Goal: Task Accomplishment & Management: Manage account settings

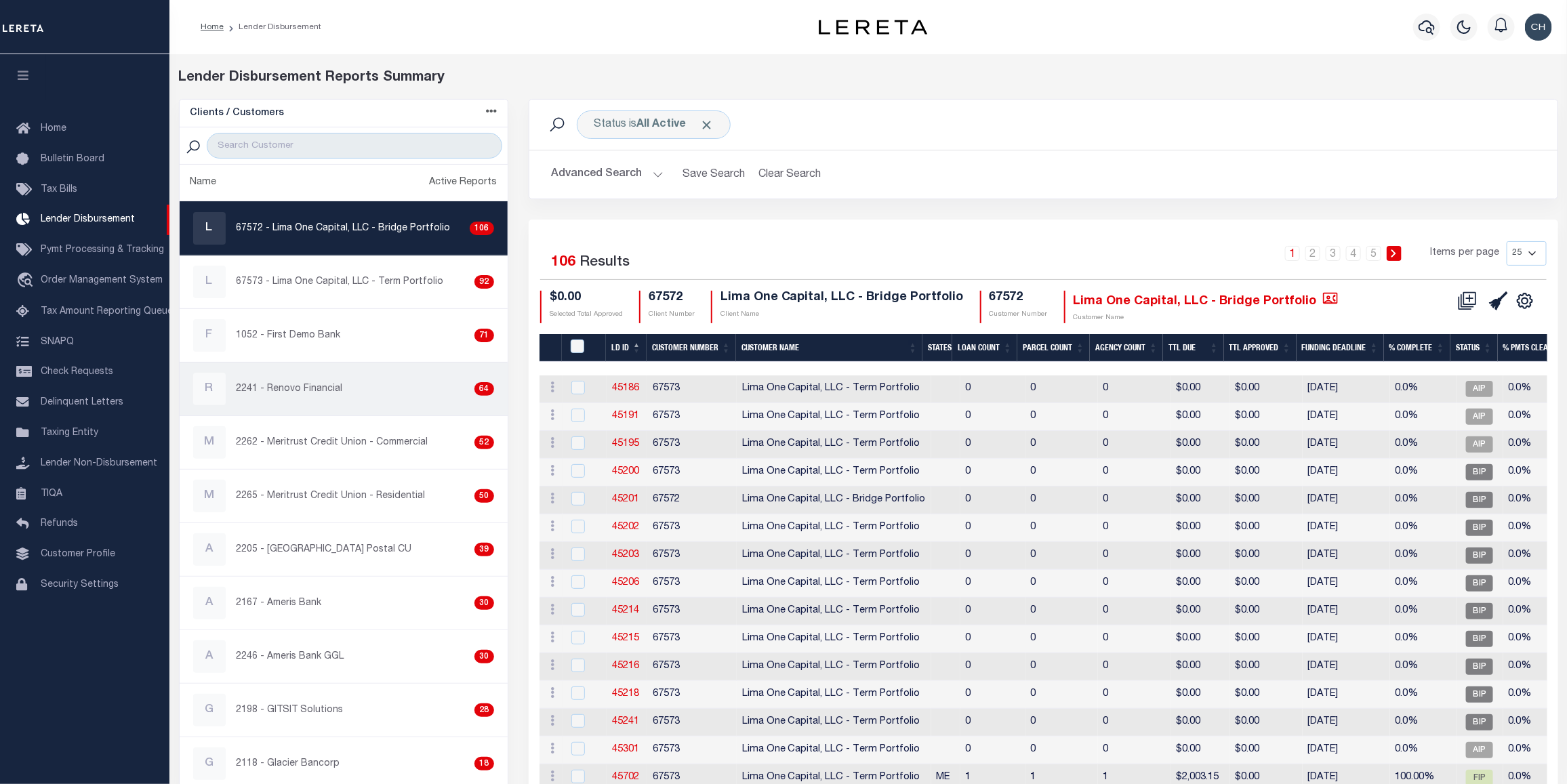
click at [326, 402] on div "R 2241 - Renovo Financial 64" at bounding box center [343, 388] width 301 height 32
checkbox input "true"
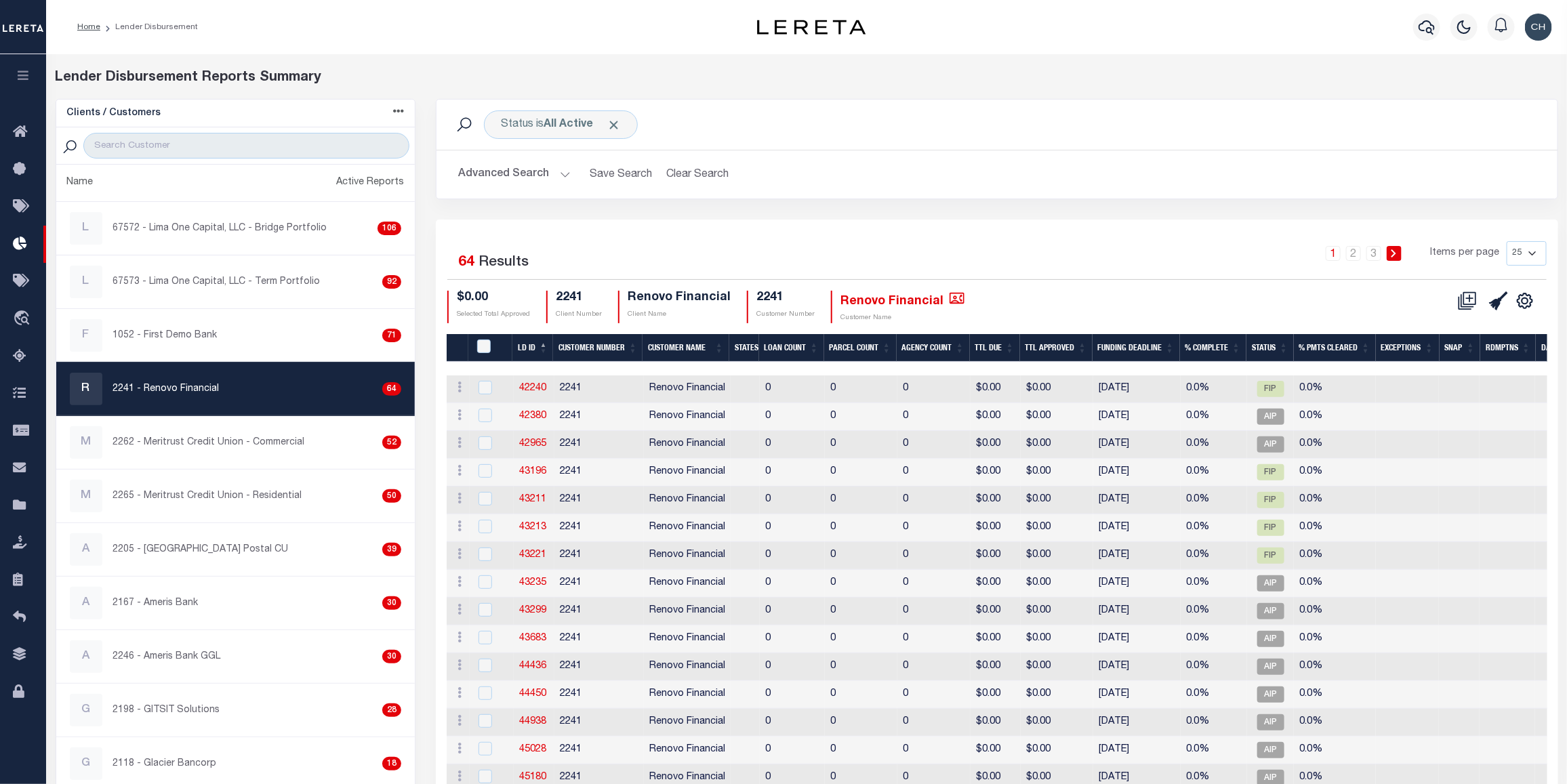
click at [1533, 257] on select "25 50 100 200" at bounding box center [1526, 252] width 40 height 25
select select "200"
click at [1506, 242] on select "25 50 100 200" at bounding box center [1526, 252] width 40 height 25
click at [1465, 299] on icon at bounding box center [1467, 300] width 19 height 19
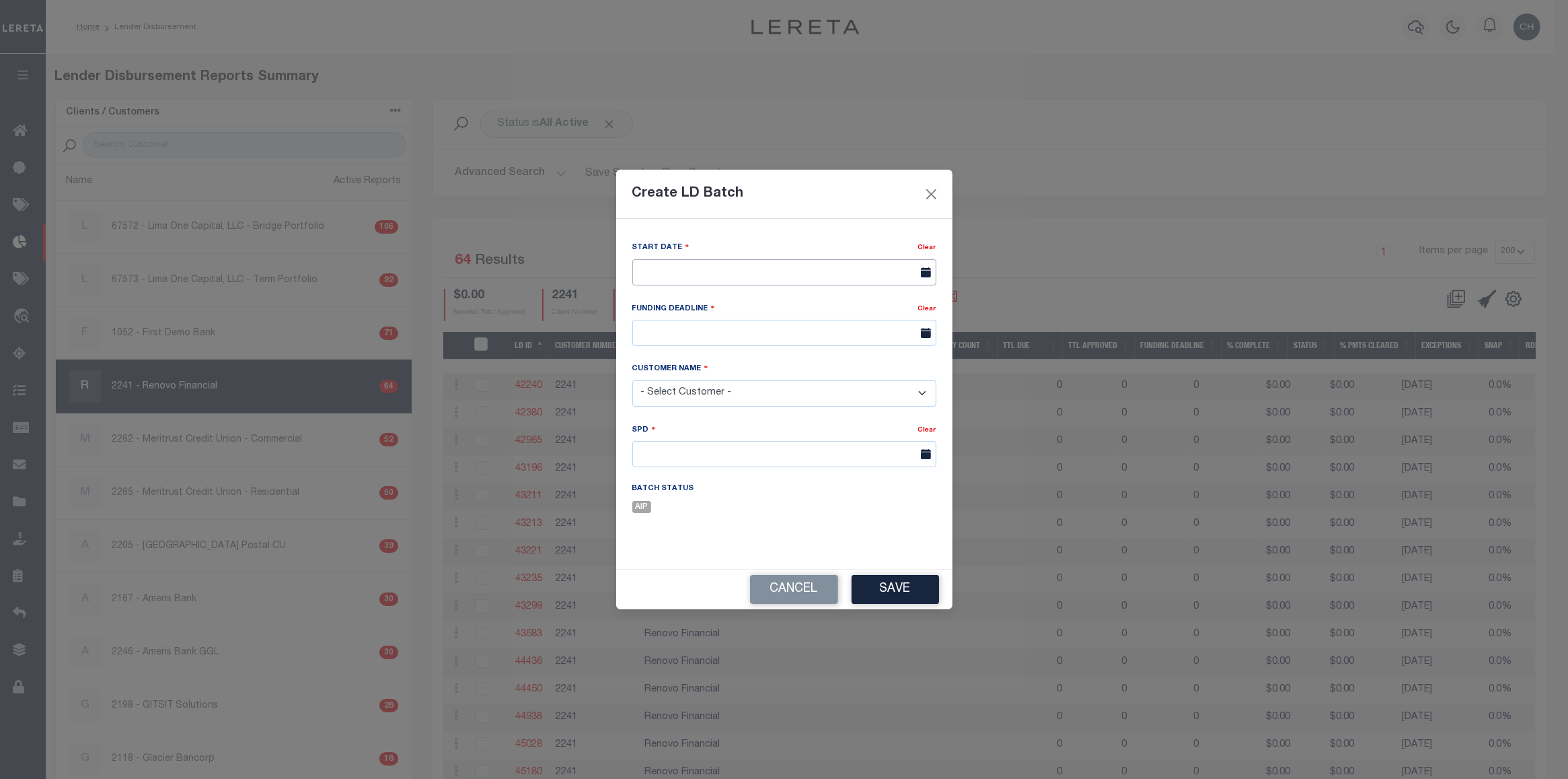
click at [758, 263] on input "text" at bounding box center [784, 271] width 304 height 26
click at [795, 365] on span "10" at bounding box center [794, 372] width 26 height 26
type input "10/10/2025"
click at [713, 333] on input "text" at bounding box center [784, 332] width 304 height 26
click at [772, 461] on span "16" at bounding box center [765, 461] width 26 height 26
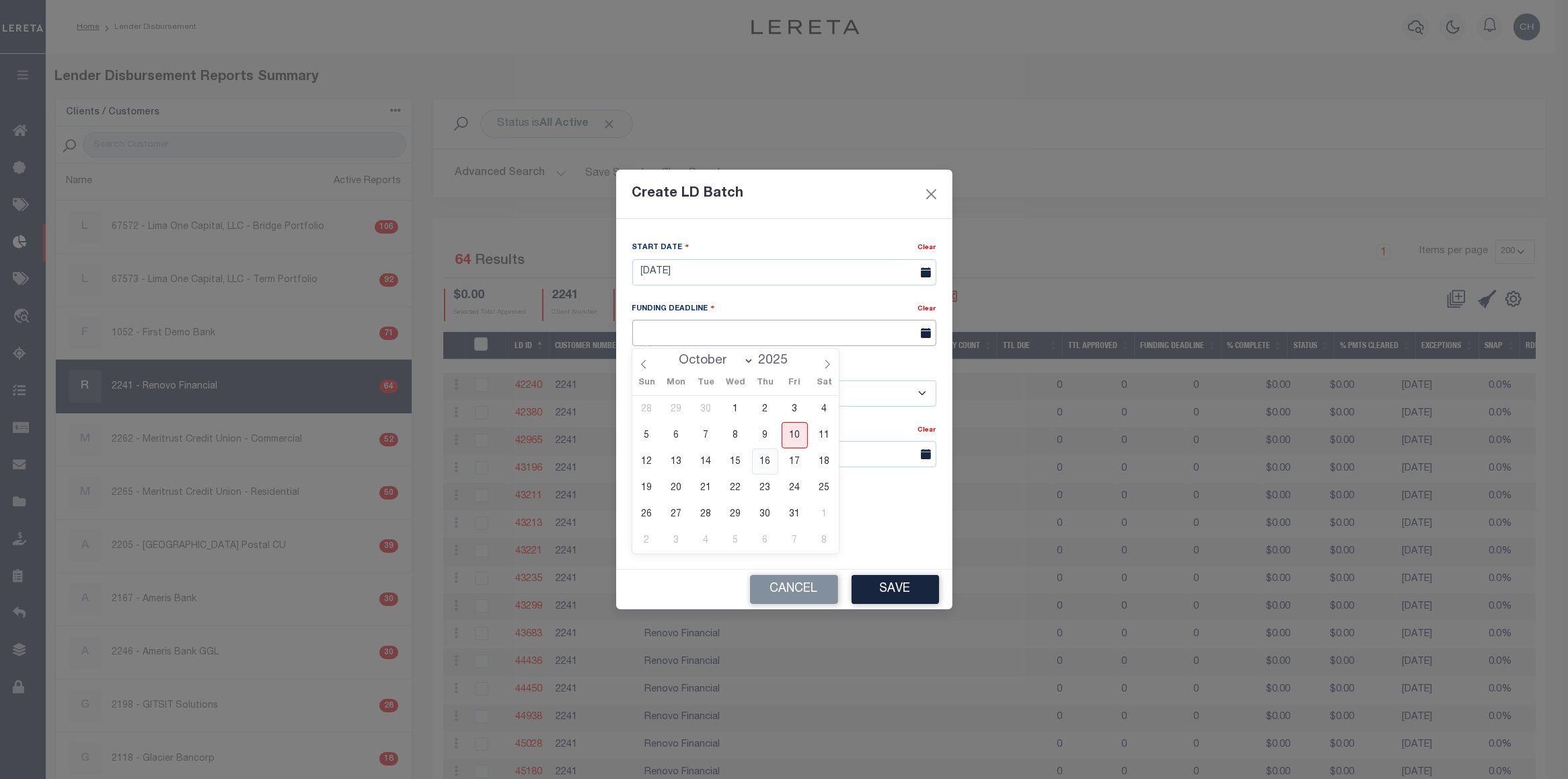
type input "10/16/25"
click at [784, 398] on select "- Select Customer - Accumatch - Refunds All In Credit Union Amarillo National B…" at bounding box center [784, 392] width 304 height 26
select select "2241"
click at [632, 380] on select "- Select Customer - Accumatch - Refunds All In Credit Union Amarillo National B…" at bounding box center [784, 392] width 304 height 26
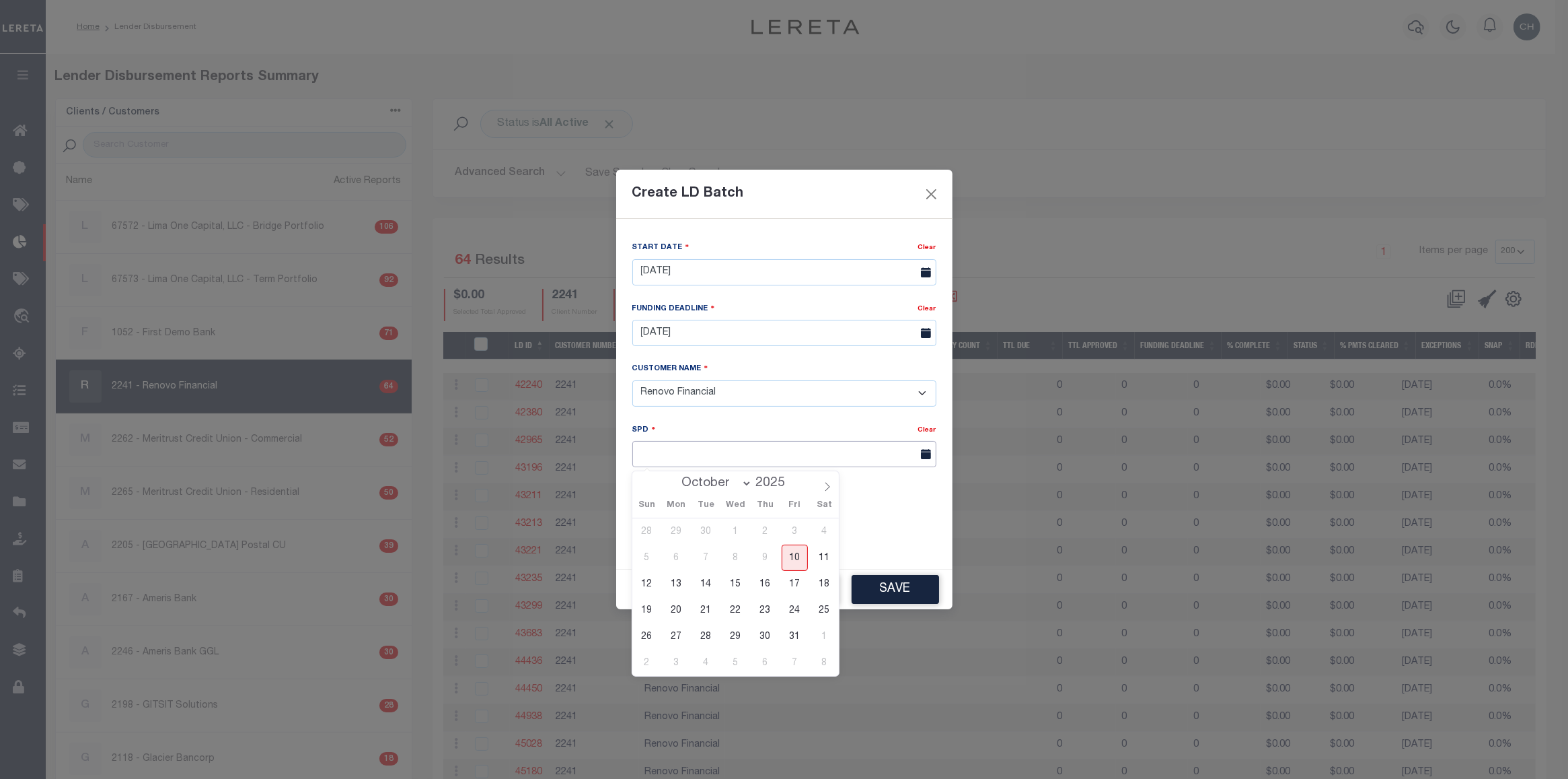
click at [701, 463] on input "text" at bounding box center [784, 454] width 304 height 26
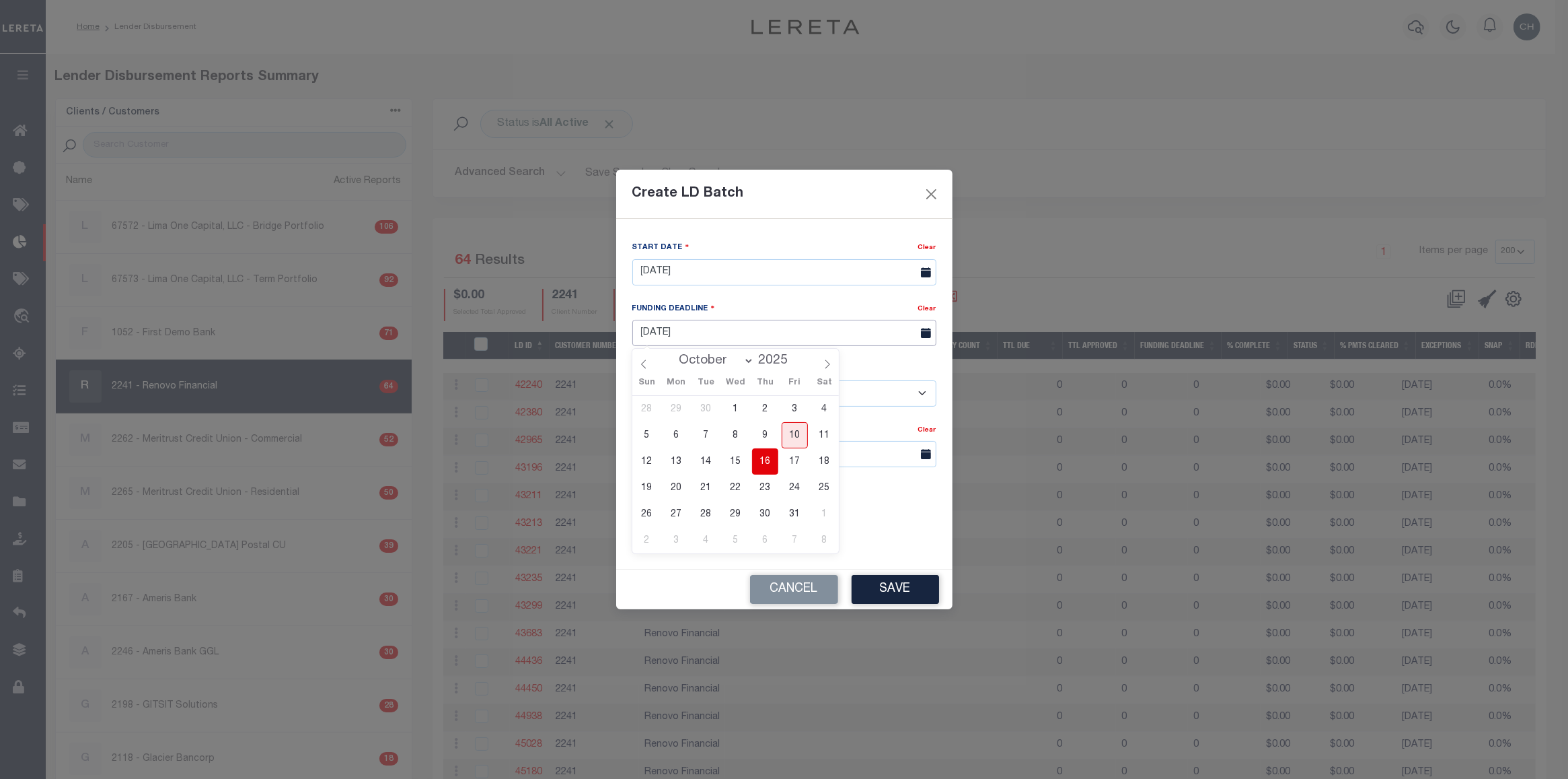
click at [787, 330] on input "10/16/25" at bounding box center [784, 332] width 304 height 26
click at [795, 460] on span "17" at bounding box center [794, 461] width 26 height 26
type input "10/17/25"
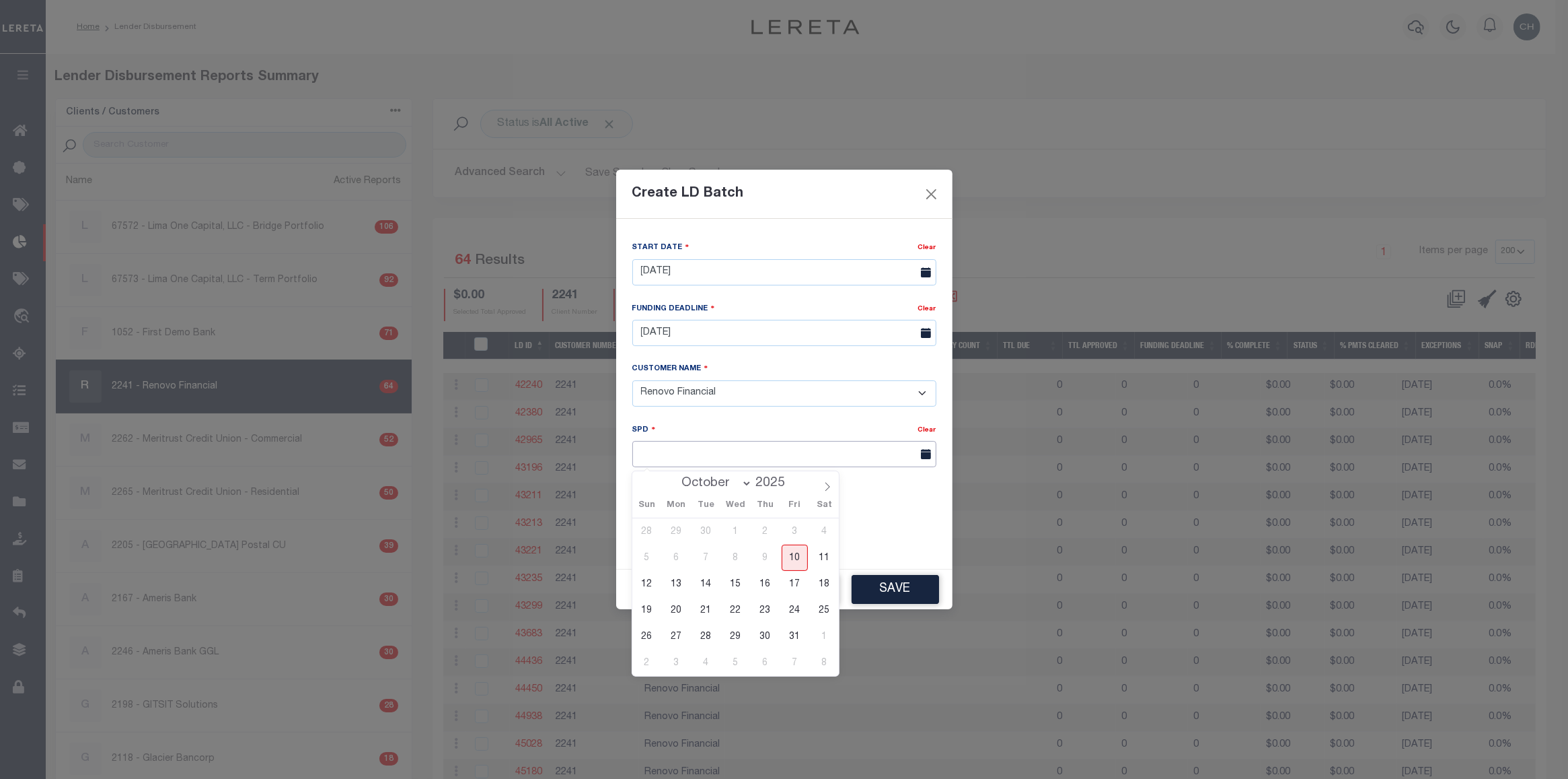
click at [674, 461] on input "text" at bounding box center [784, 454] width 304 height 26
click at [674, 616] on span "20" at bounding box center [676, 609] width 26 height 26
type input "10/20/2025"
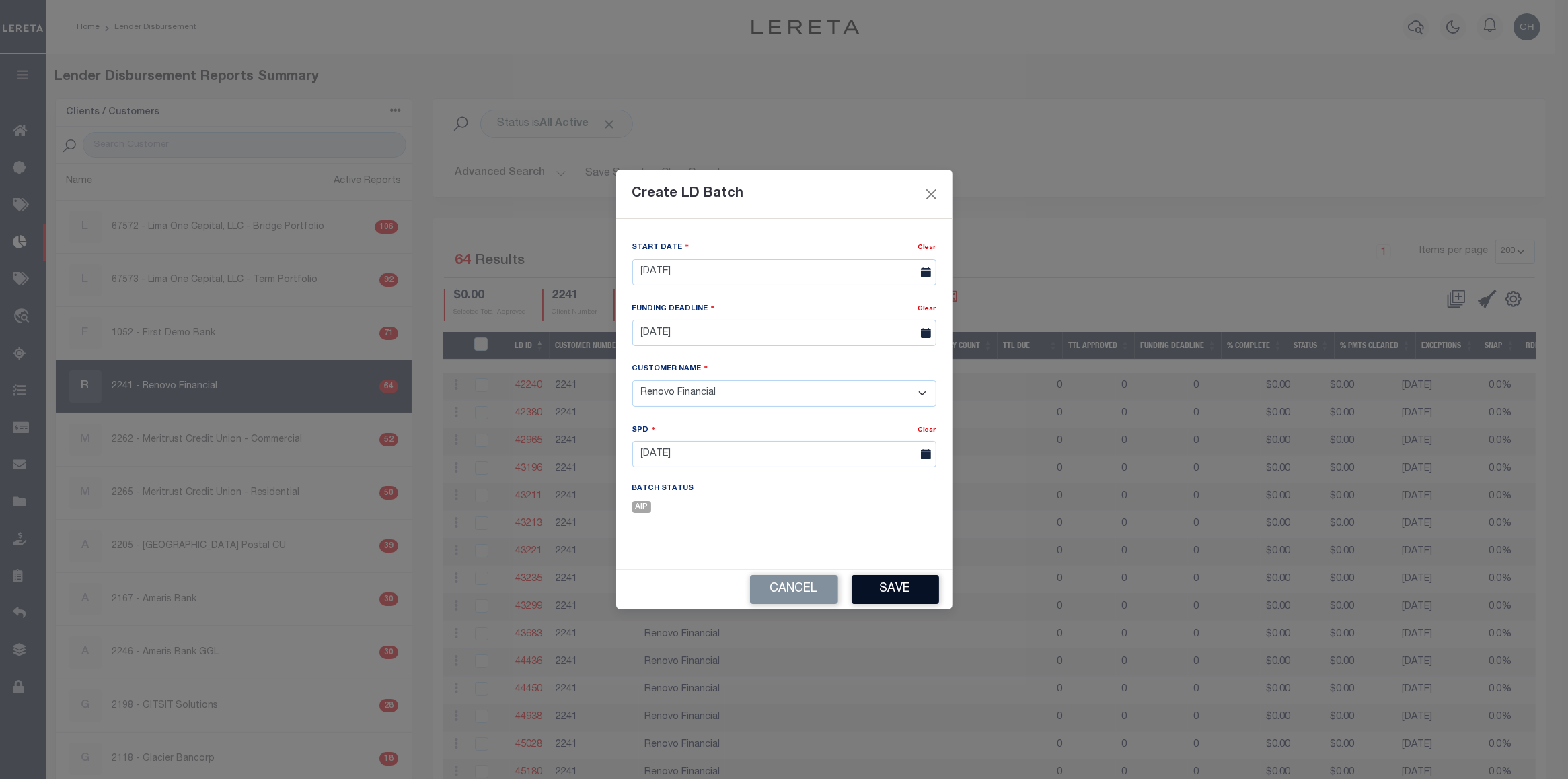
click at [904, 590] on button "Save" at bounding box center [896, 590] width 88 height 29
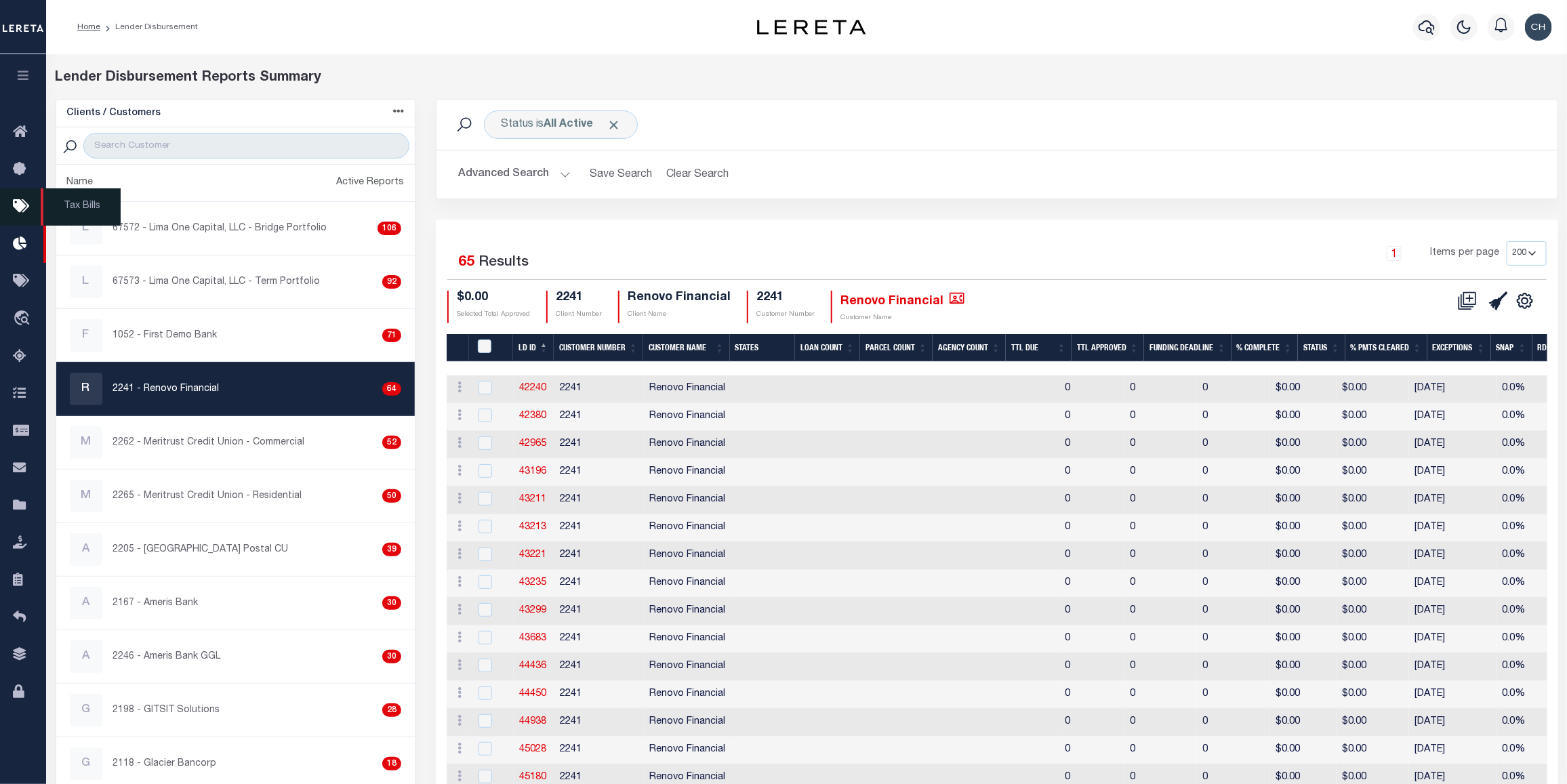
click at [16, 208] on icon at bounding box center [24, 206] width 22 height 17
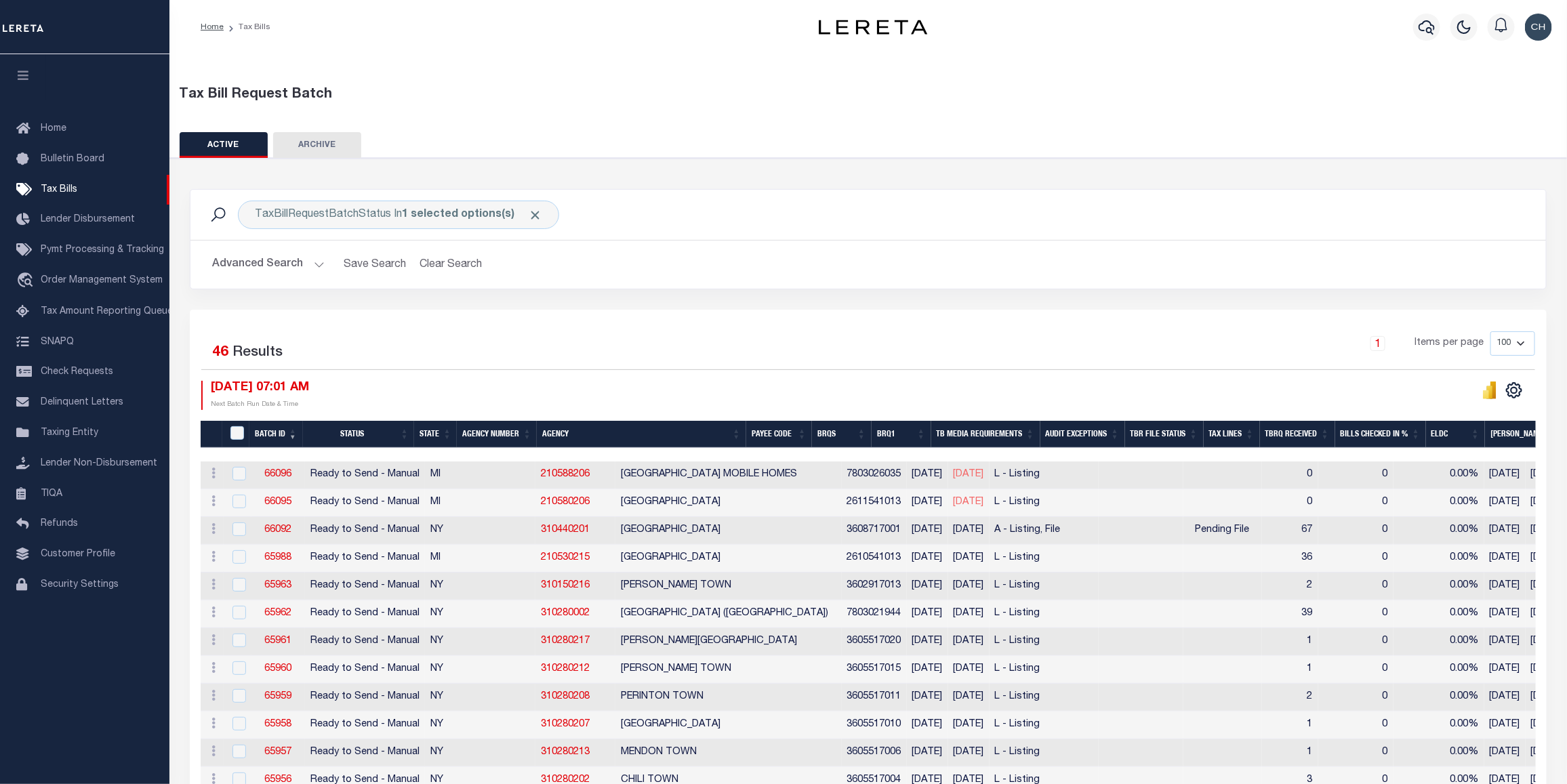
click at [1434, 41] on div at bounding box center [1426, 27] width 37 height 47
click at [1429, 23] on icon "button" at bounding box center [1426, 28] width 17 height 14
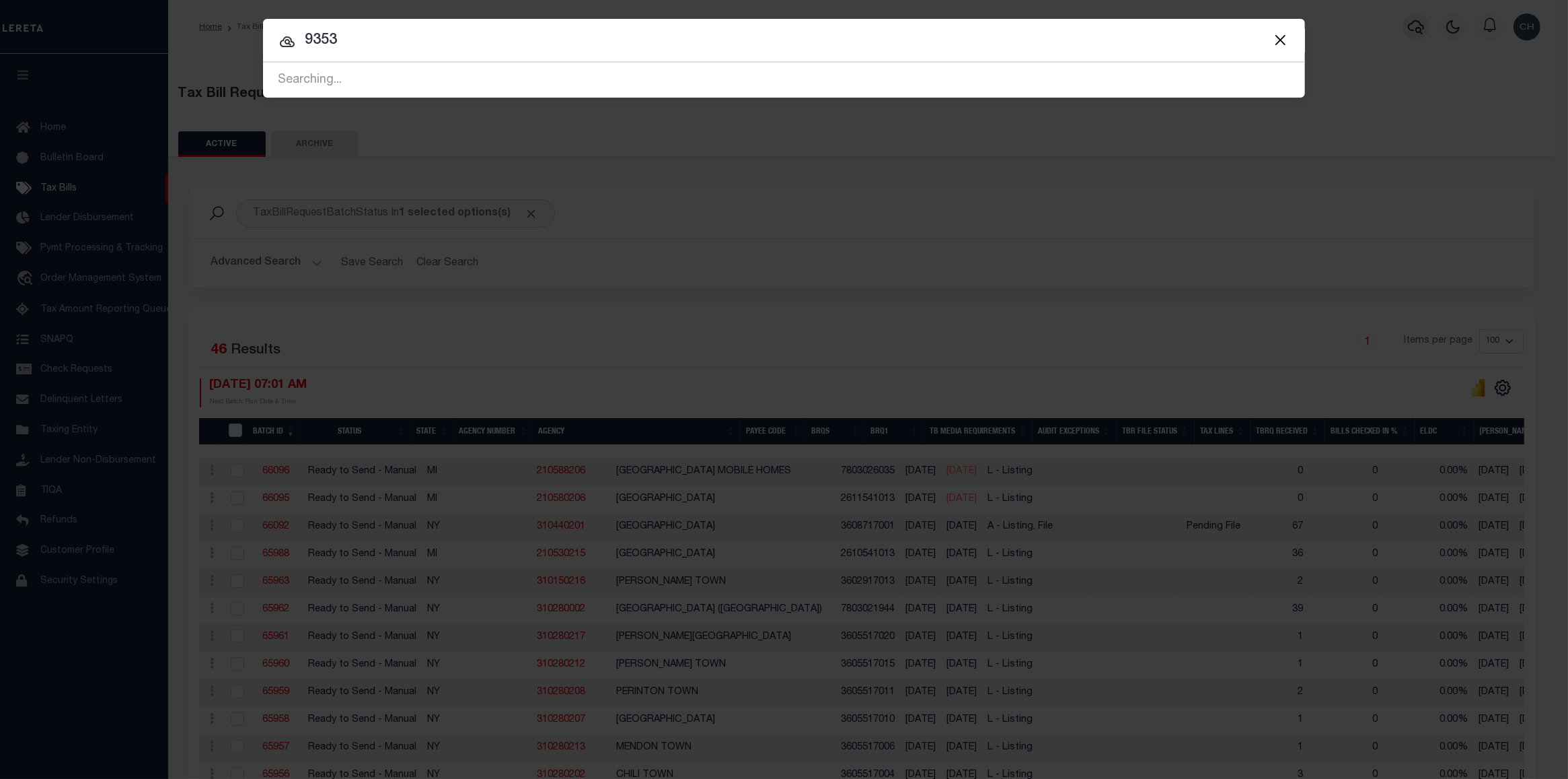
type input "9353"
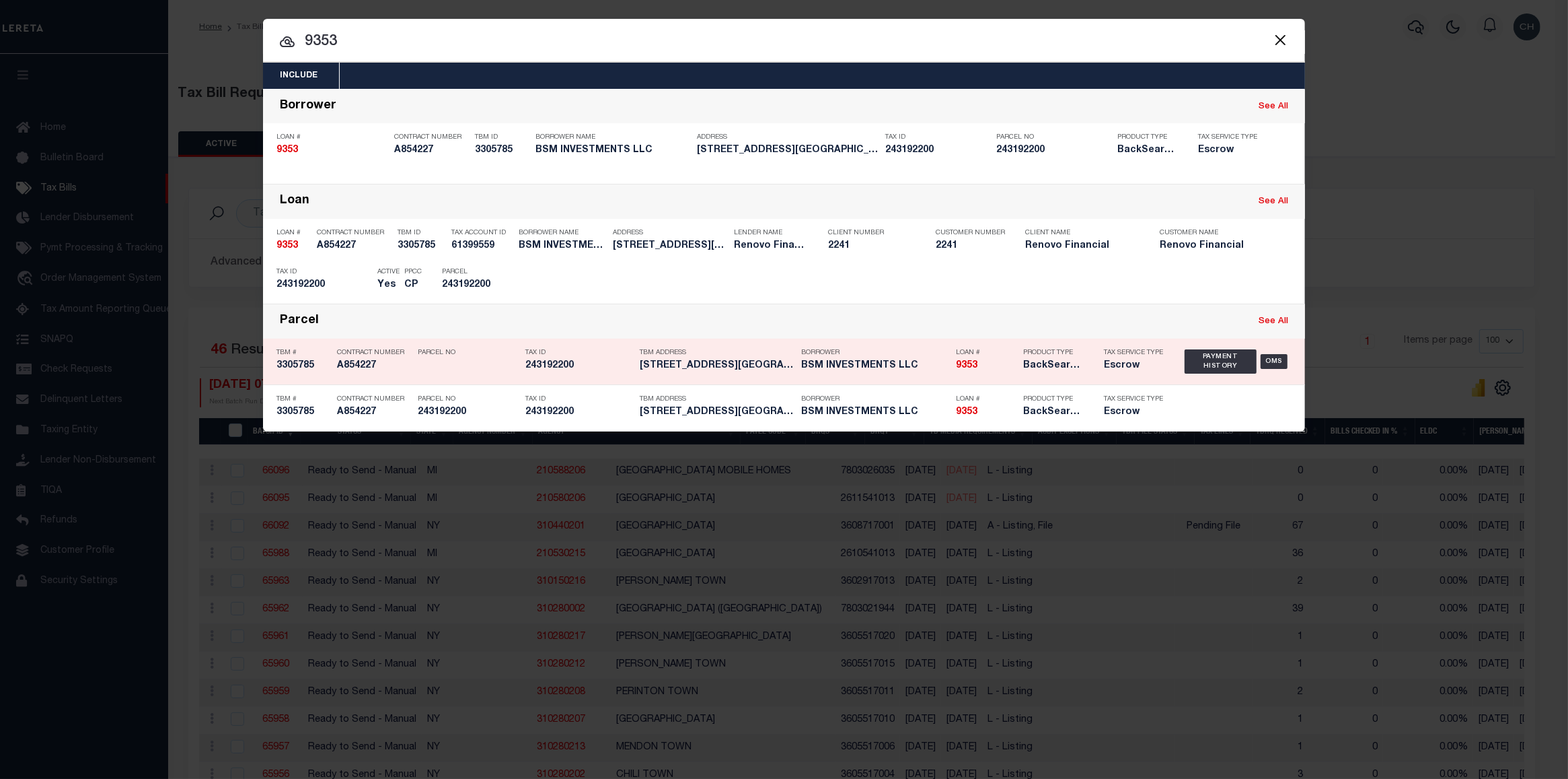
click at [977, 368] on h5 "9353" at bounding box center [986, 366] width 60 height 12
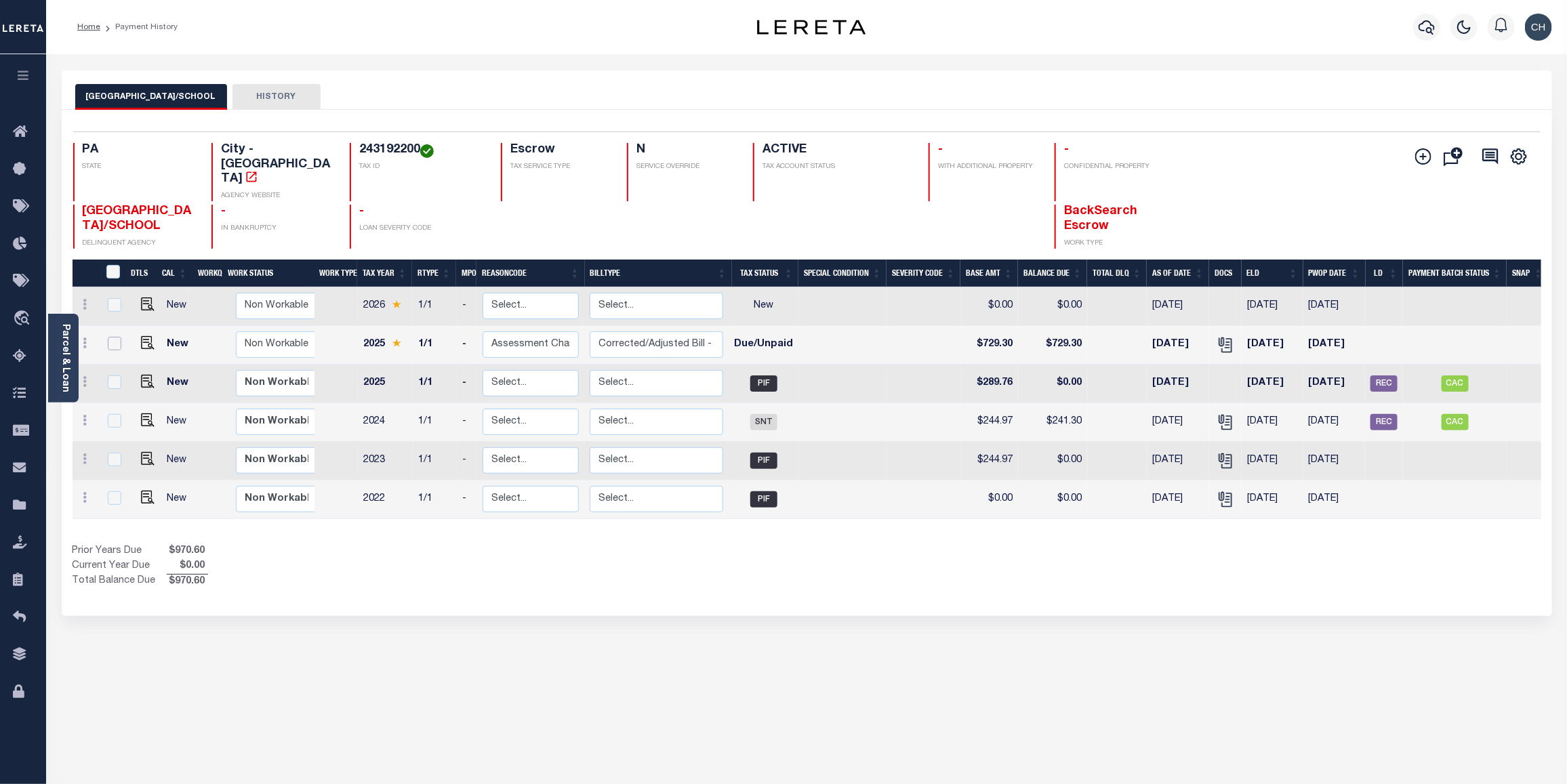
click at [112, 337] on input "checkbox" at bounding box center [115, 344] width 14 height 14
checkbox input "true"
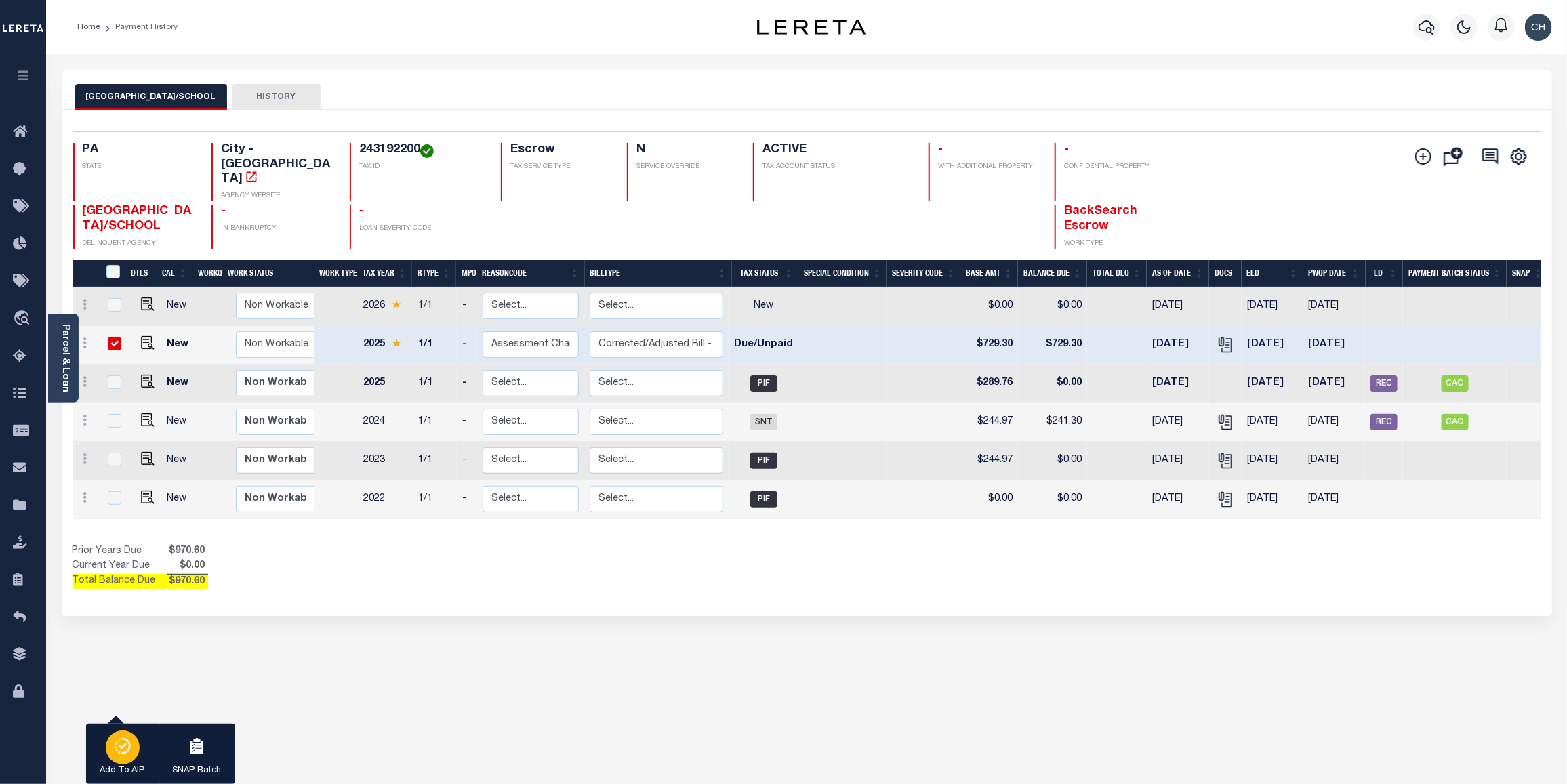
click at [117, 764] on p "Add To AIP" at bounding box center [122, 771] width 44 height 14
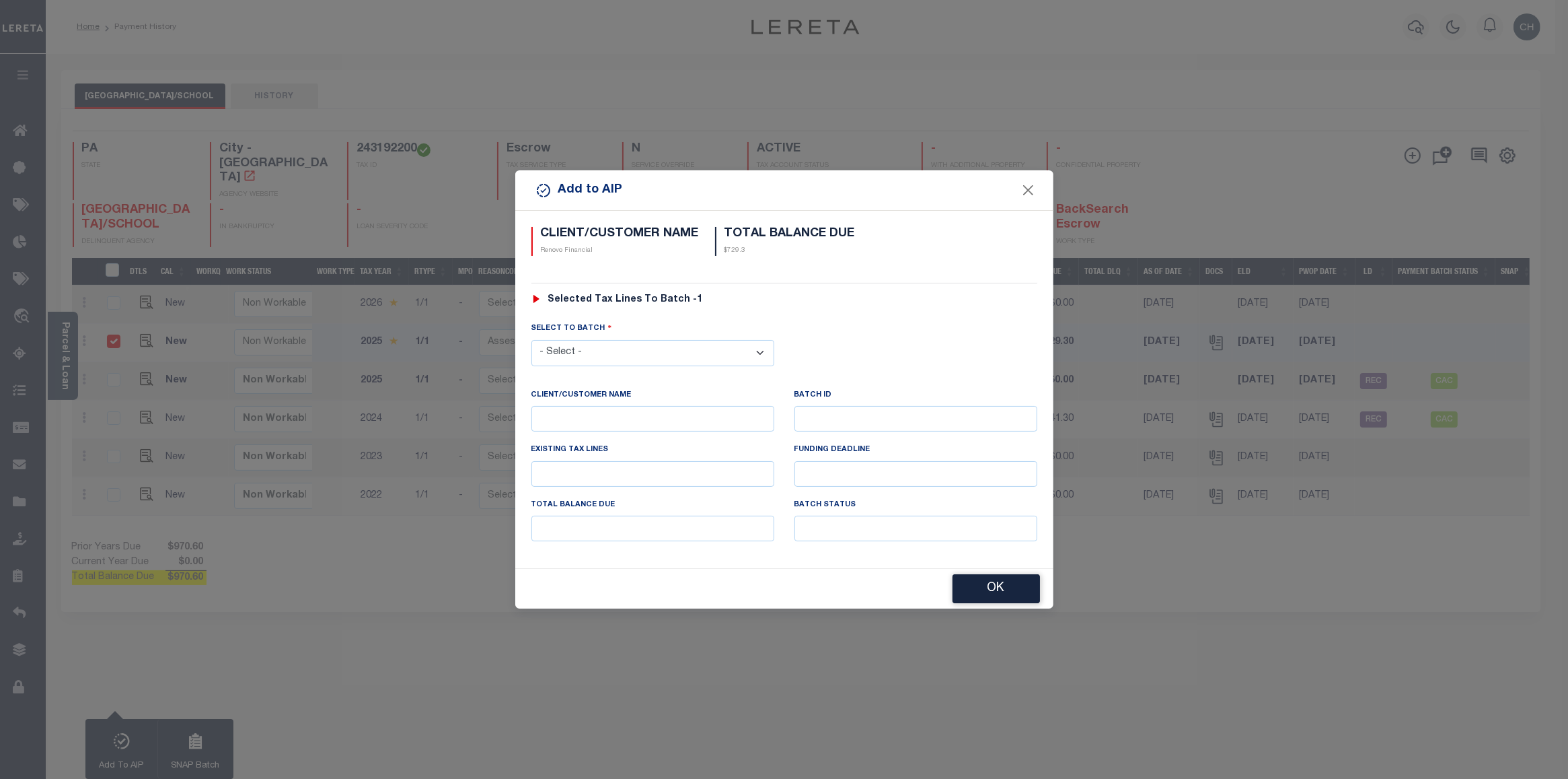
click at [685, 355] on select "- Select - 42380 42965 43235 43299 43683 44436 44450 44938 45028 45180 45253 45…" at bounding box center [653, 352] width 243 height 26
select select "46699"
click at [532, 340] on select "- Select - 42380 42965 43235 43299 43683 44436 44450 44938 45028 45180 45253 45…" at bounding box center [653, 352] width 243 height 26
click at [1006, 598] on button "OK" at bounding box center [996, 590] width 88 height 29
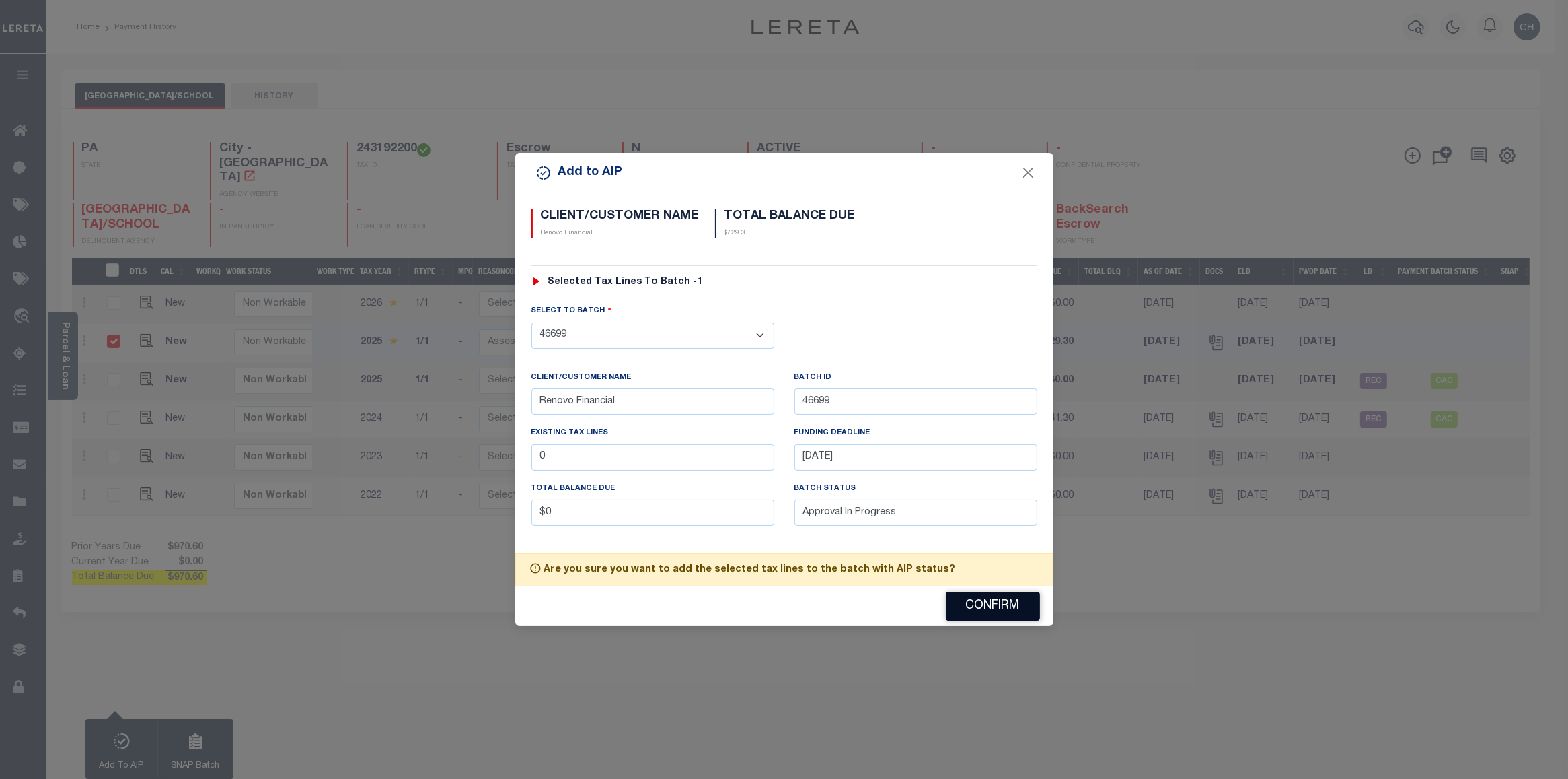
click at [1006, 598] on button "Confirm" at bounding box center [992, 606] width 95 height 29
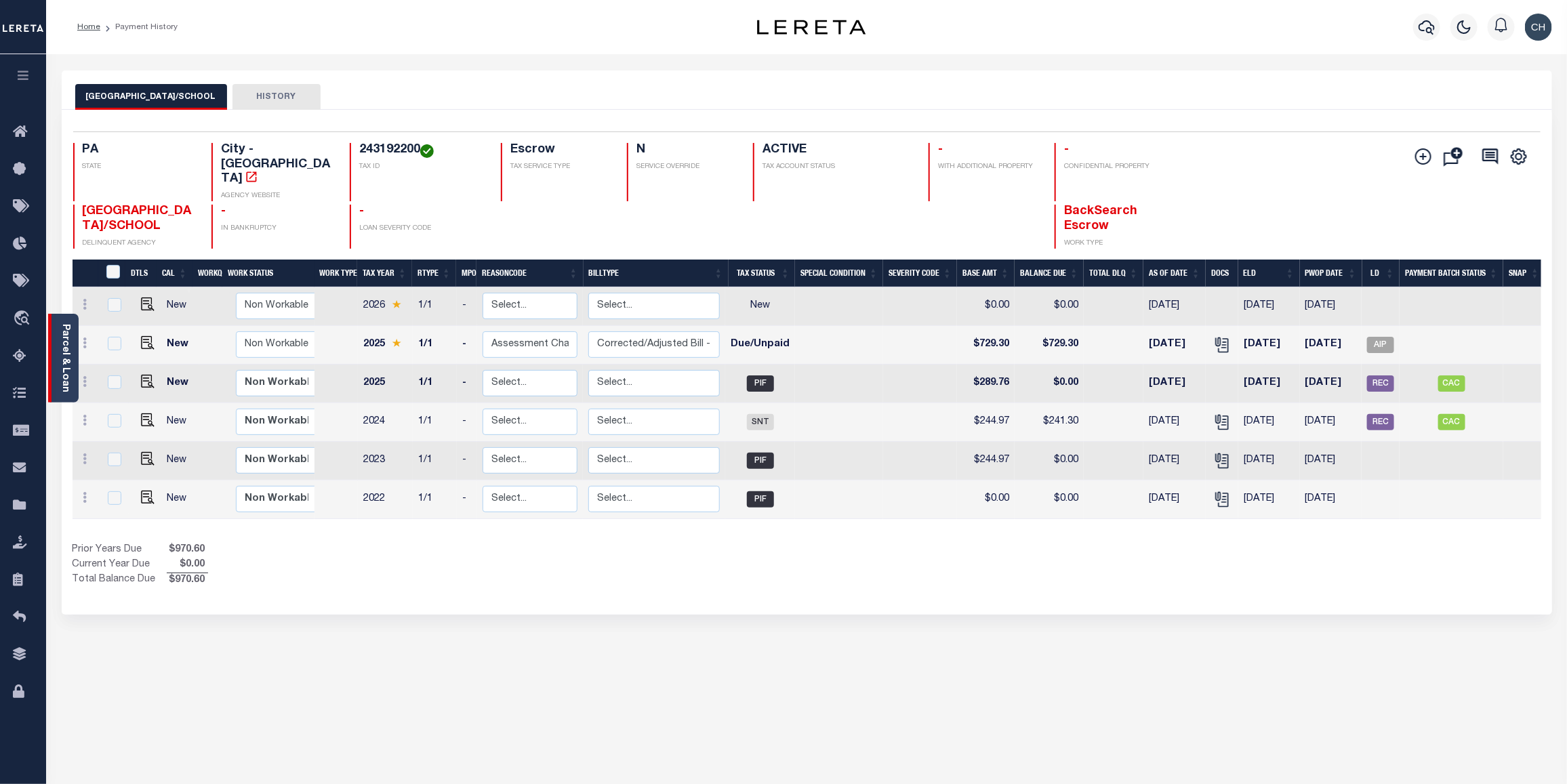
click at [62, 357] on link "Parcel & Loan" at bounding box center [65, 358] width 10 height 69
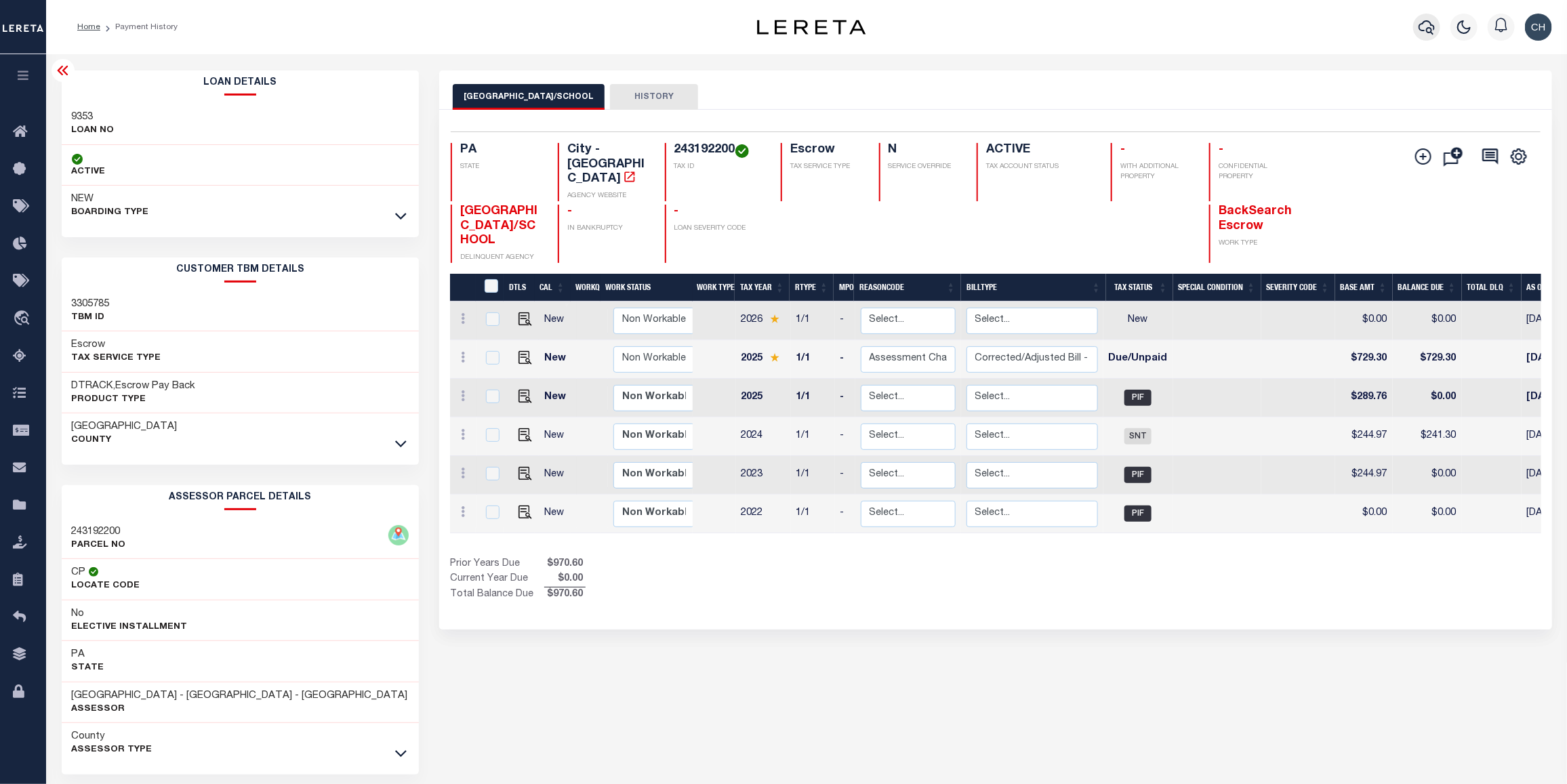
click at [1422, 26] on icon "button" at bounding box center [1426, 28] width 17 height 14
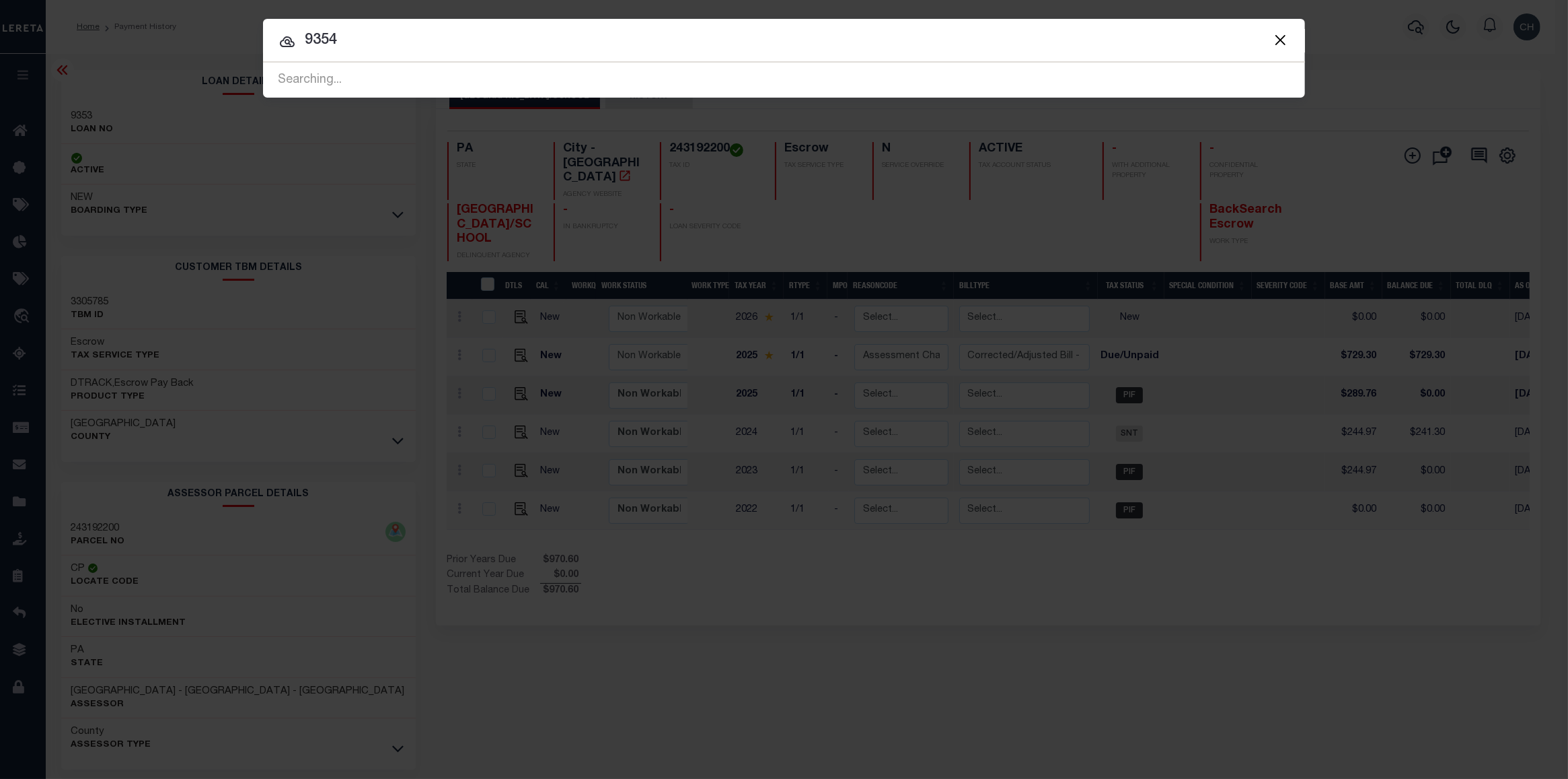
type input "9354"
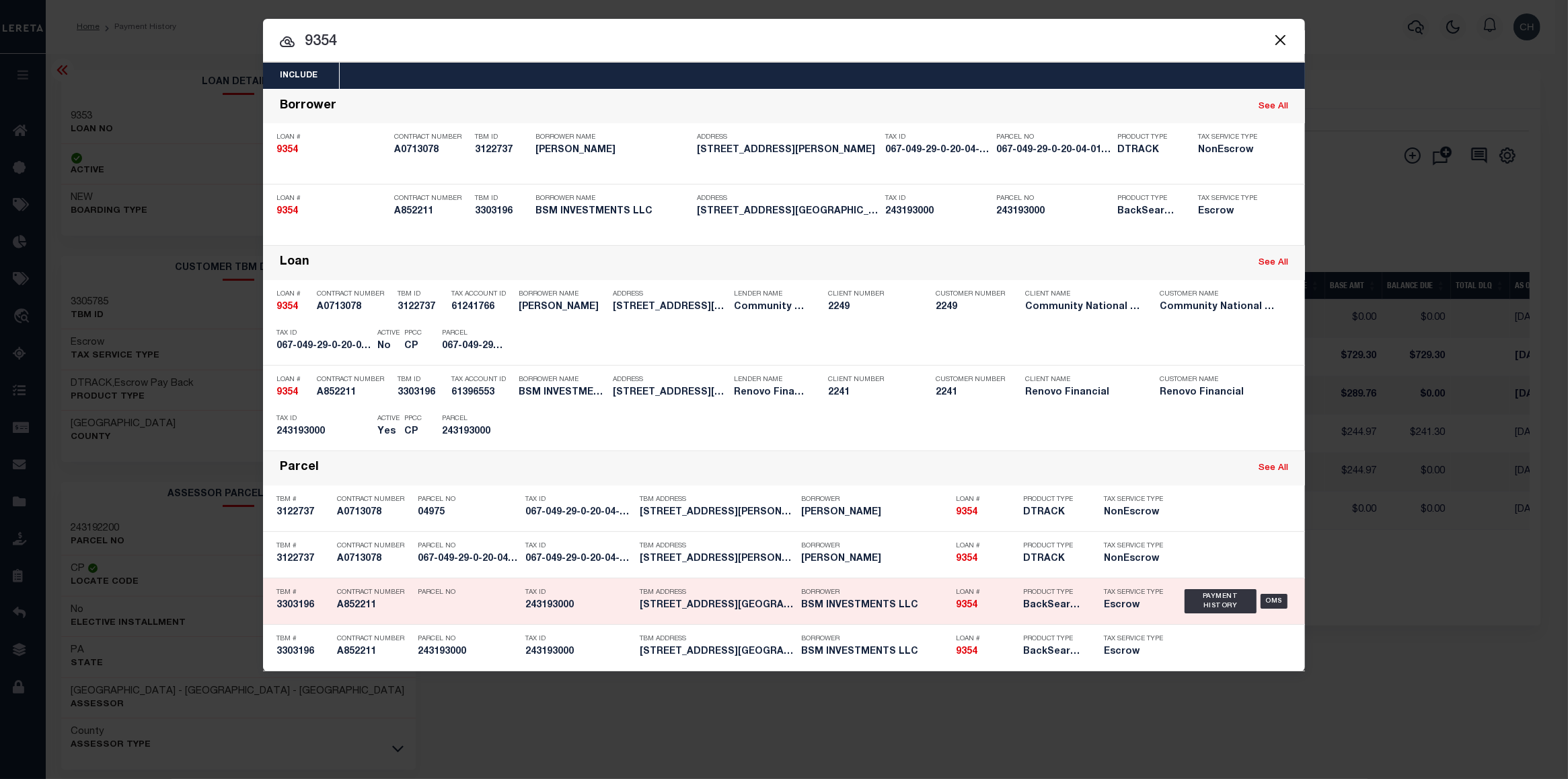
click at [798, 607] on div "Borrower BSM INVESTMENTS LLC" at bounding box center [868, 601] width 155 height 39
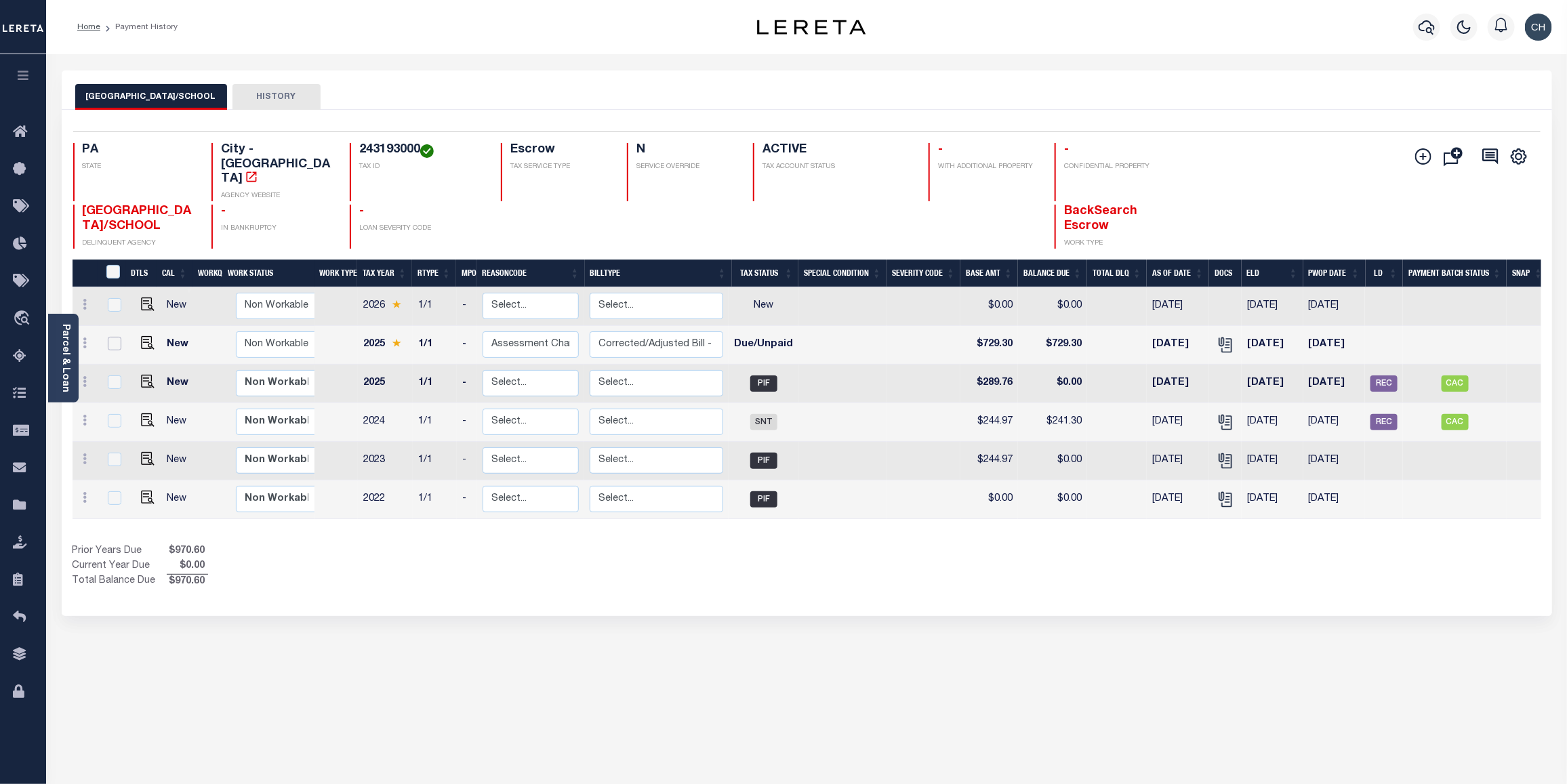
click at [113, 337] on input "checkbox" at bounding box center [115, 344] width 14 height 14
checkbox input "true"
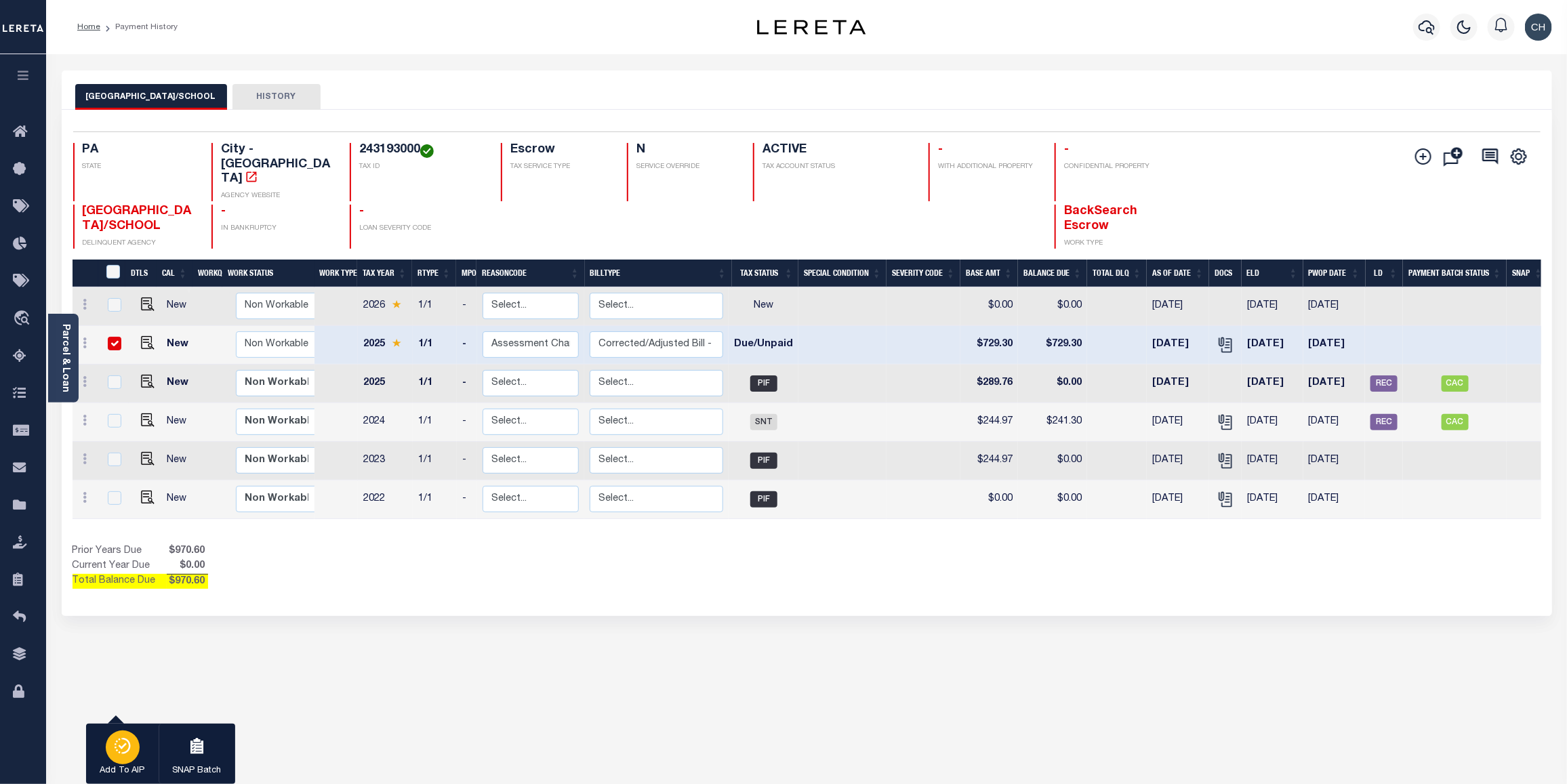
click at [120, 747] on icon "button" at bounding box center [120, 747] width 5 height 5
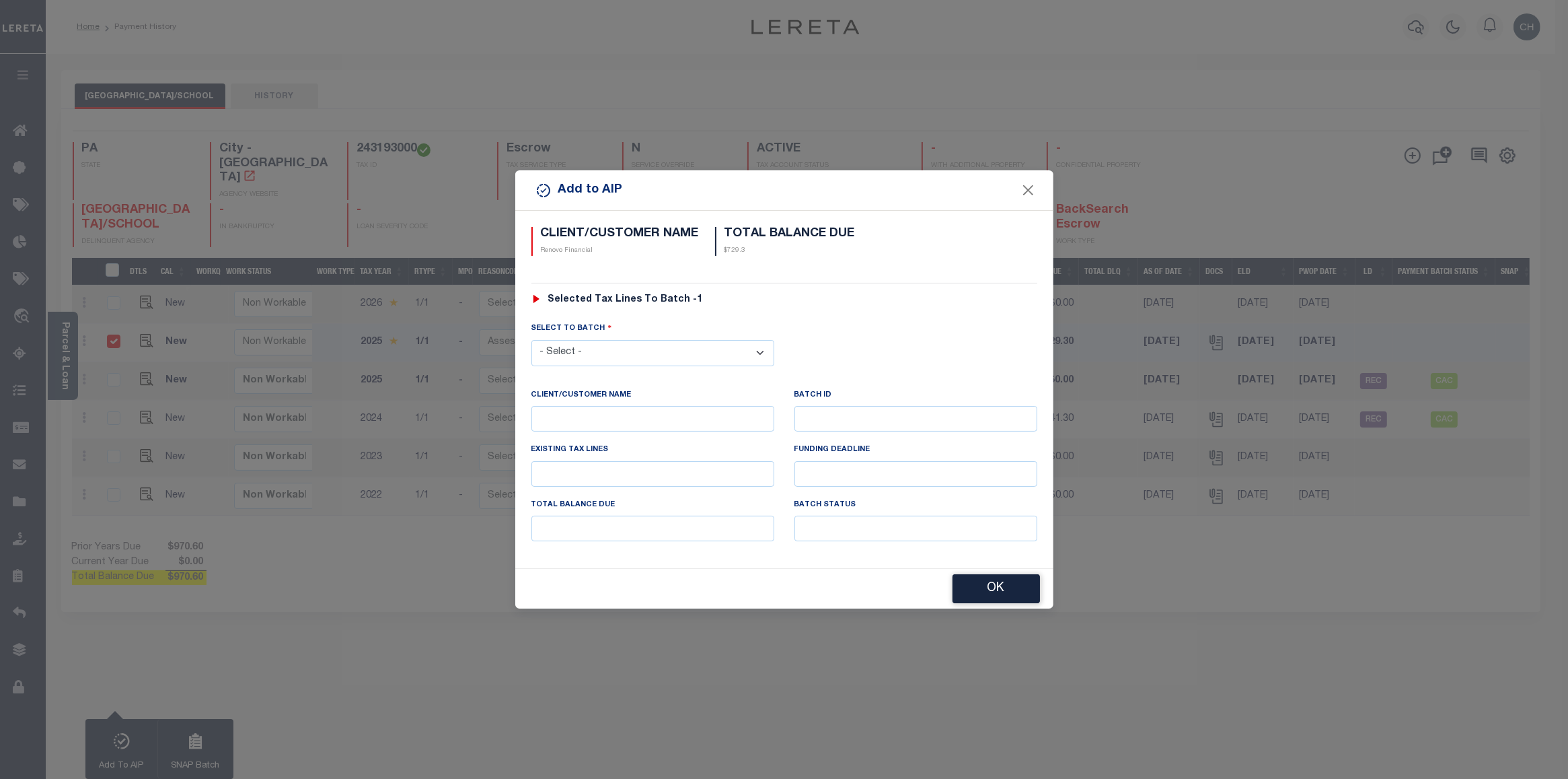
click at [637, 354] on select "- Select - 42380 42965 43235 43299 43683 44436 44450 44938 45028 45180 45253 45…" at bounding box center [653, 352] width 243 height 26
select select "46699"
click at [532, 340] on select "- Select - 42380 42965 43235 43299 43683 44436 44450 44938 45028 45180 45253 45…" at bounding box center [653, 352] width 243 height 26
click at [1010, 596] on button "OK" at bounding box center [996, 590] width 88 height 29
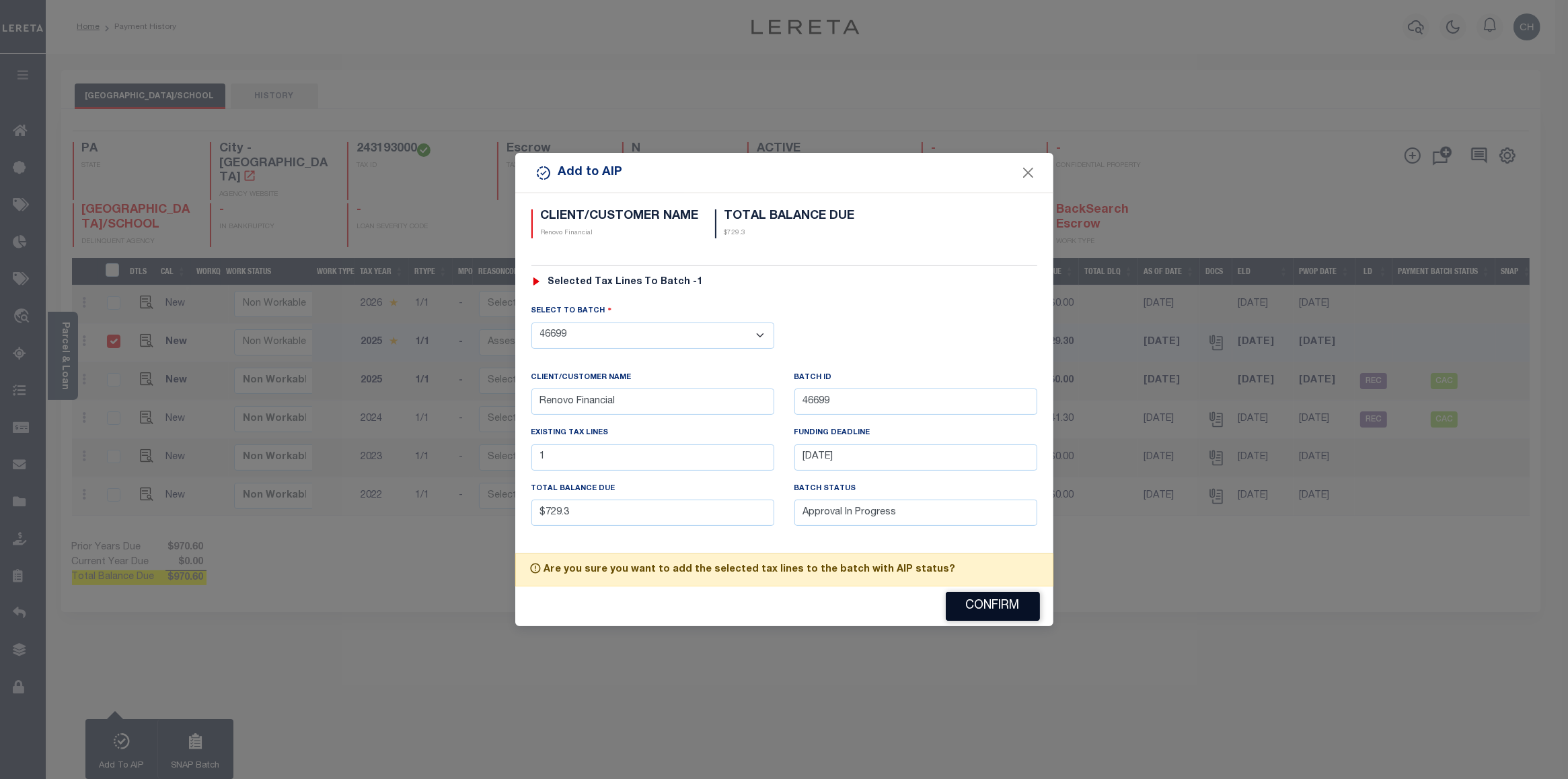
click at [997, 605] on button "Confirm" at bounding box center [992, 606] width 95 height 29
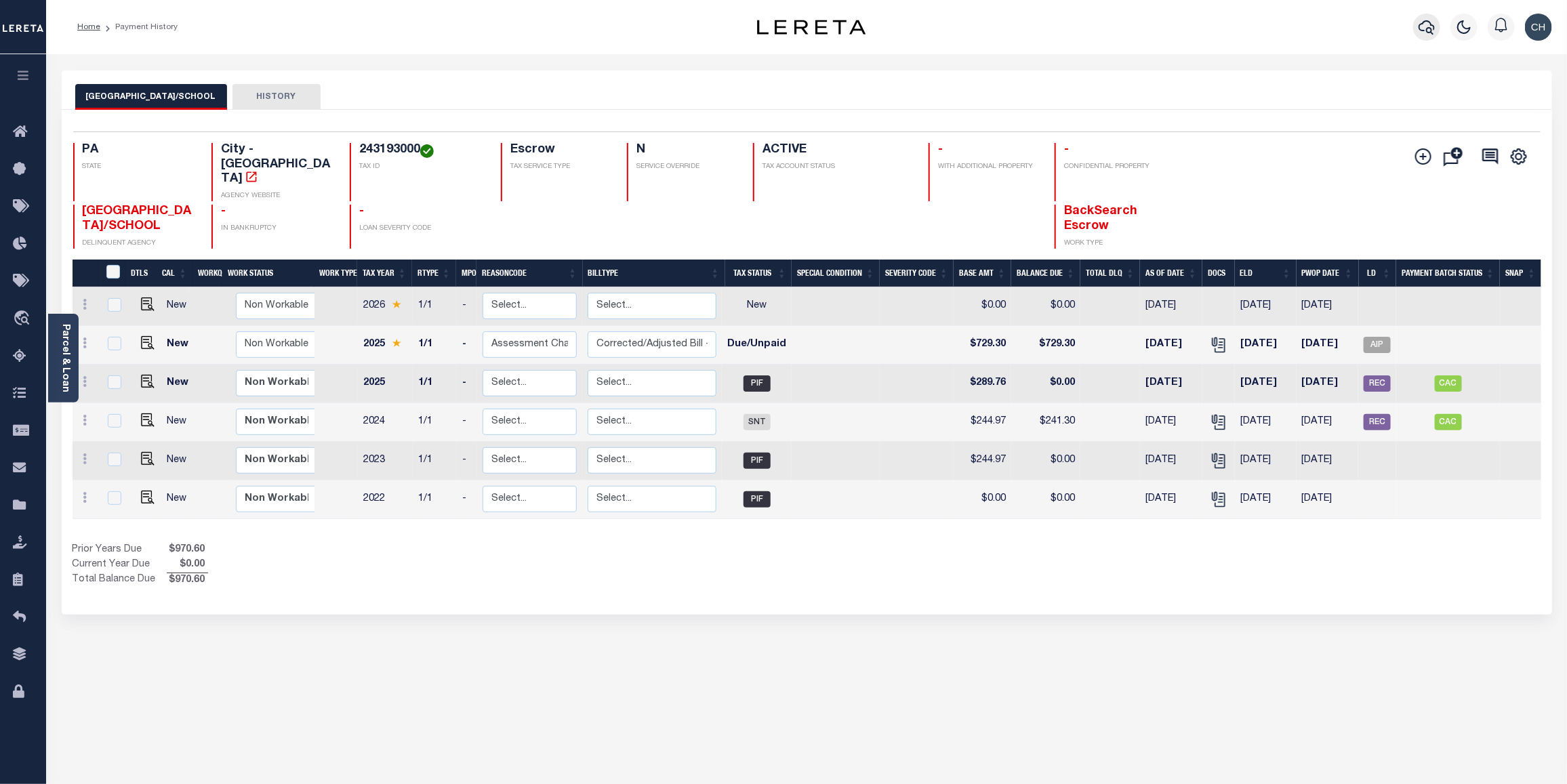
click at [1415, 29] on button "button" at bounding box center [1426, 28] width 28 height 28
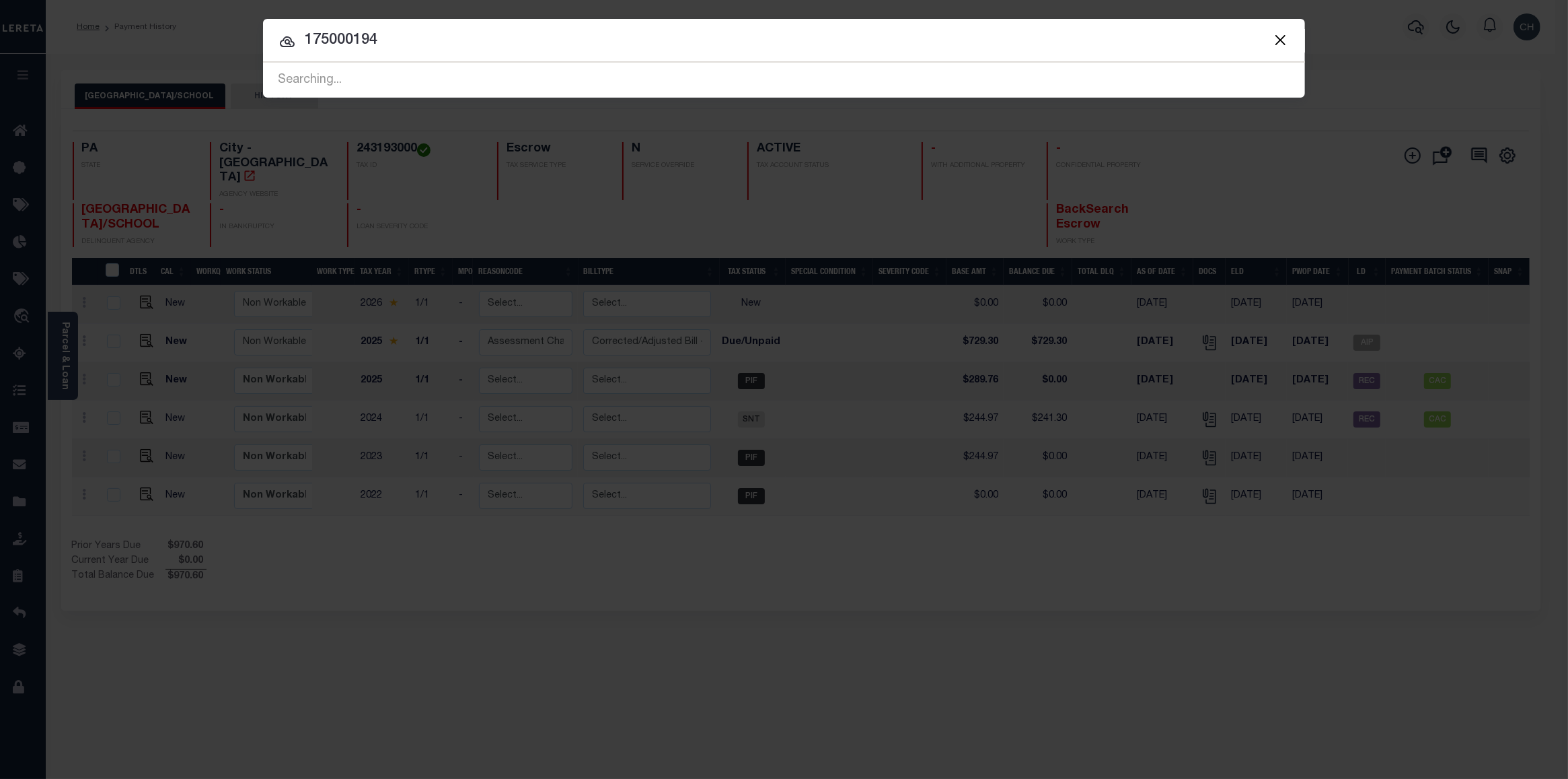
type input "175000194"
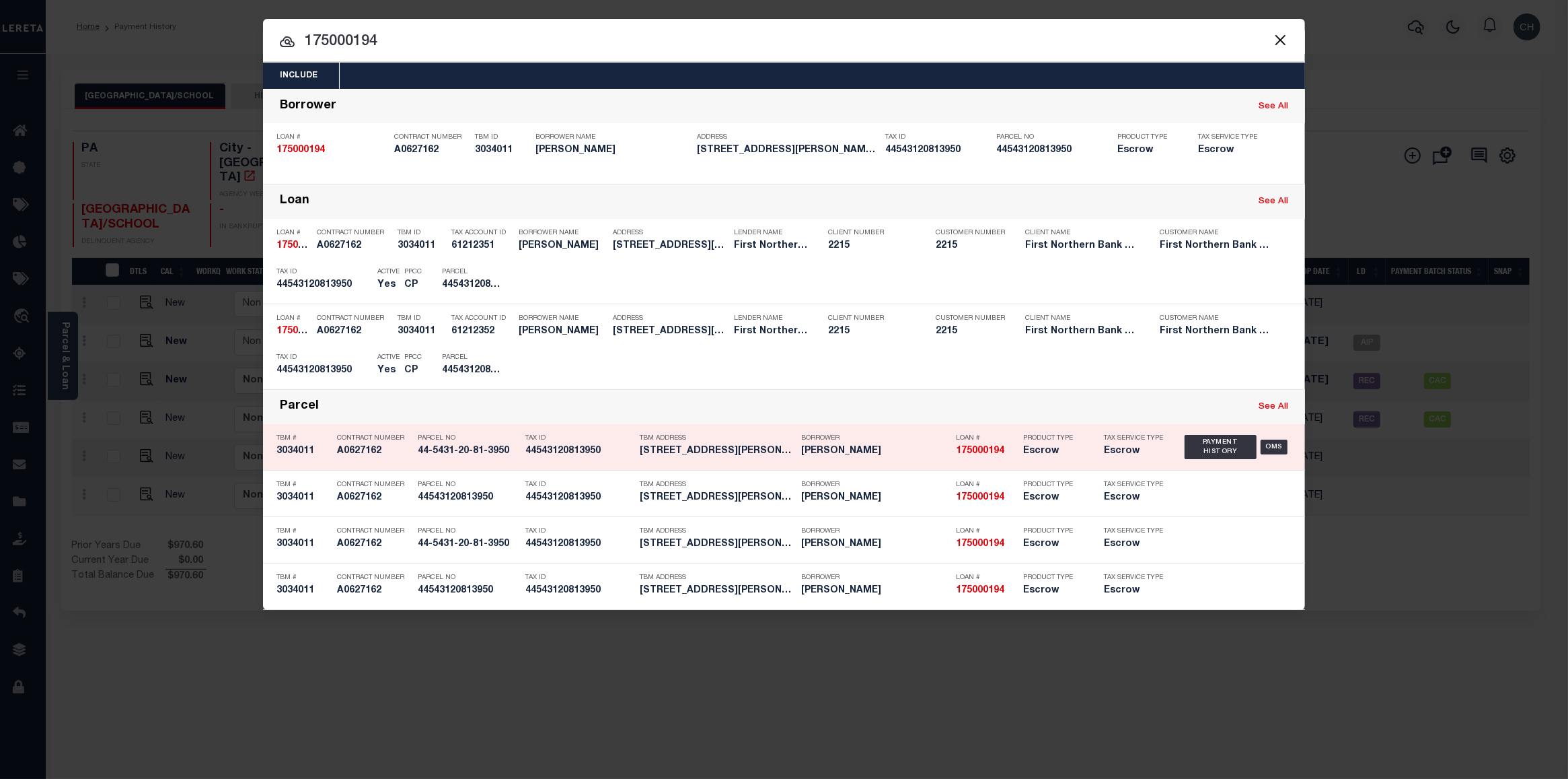
click at [923, 449] on h5 "JAMES NORMAN" at bounding box center [875, 451] width 148 height 12
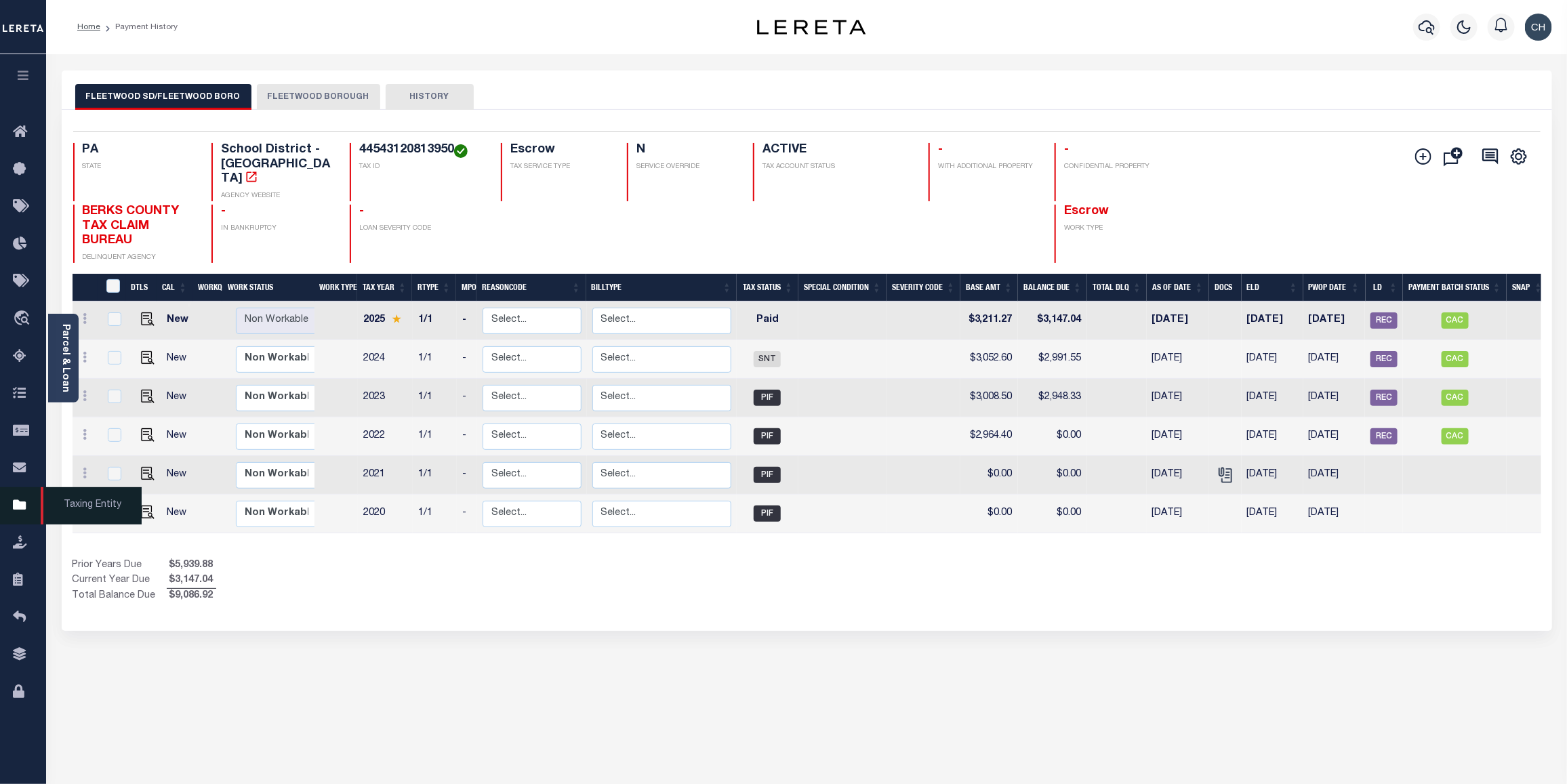
click at [24, 510] on icon at bounding box center [24, 505] width 22 height 17
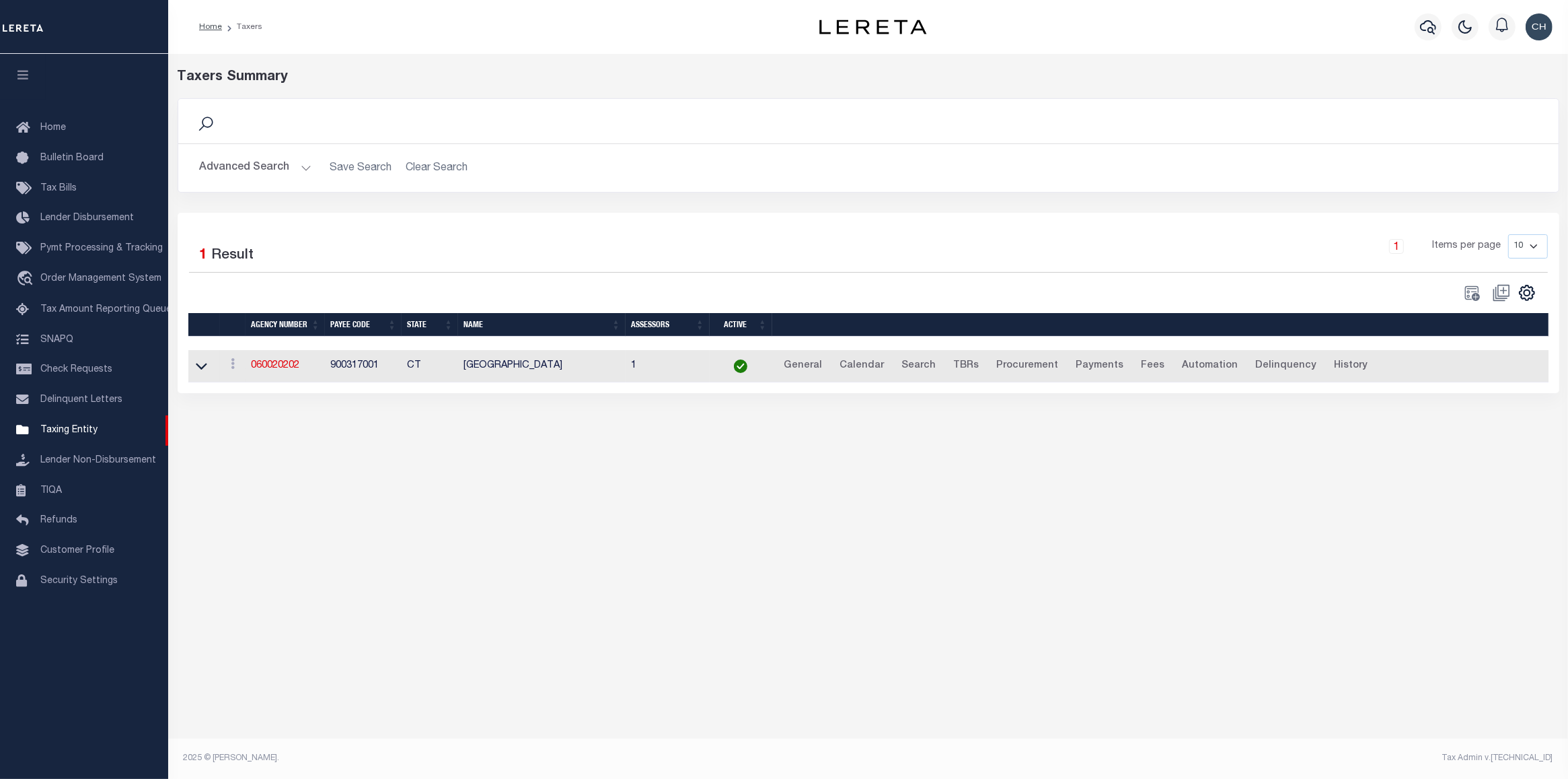
click at [252, 169] on button "Advanced Search" at bounding box center [256, 168] width 111 height 26
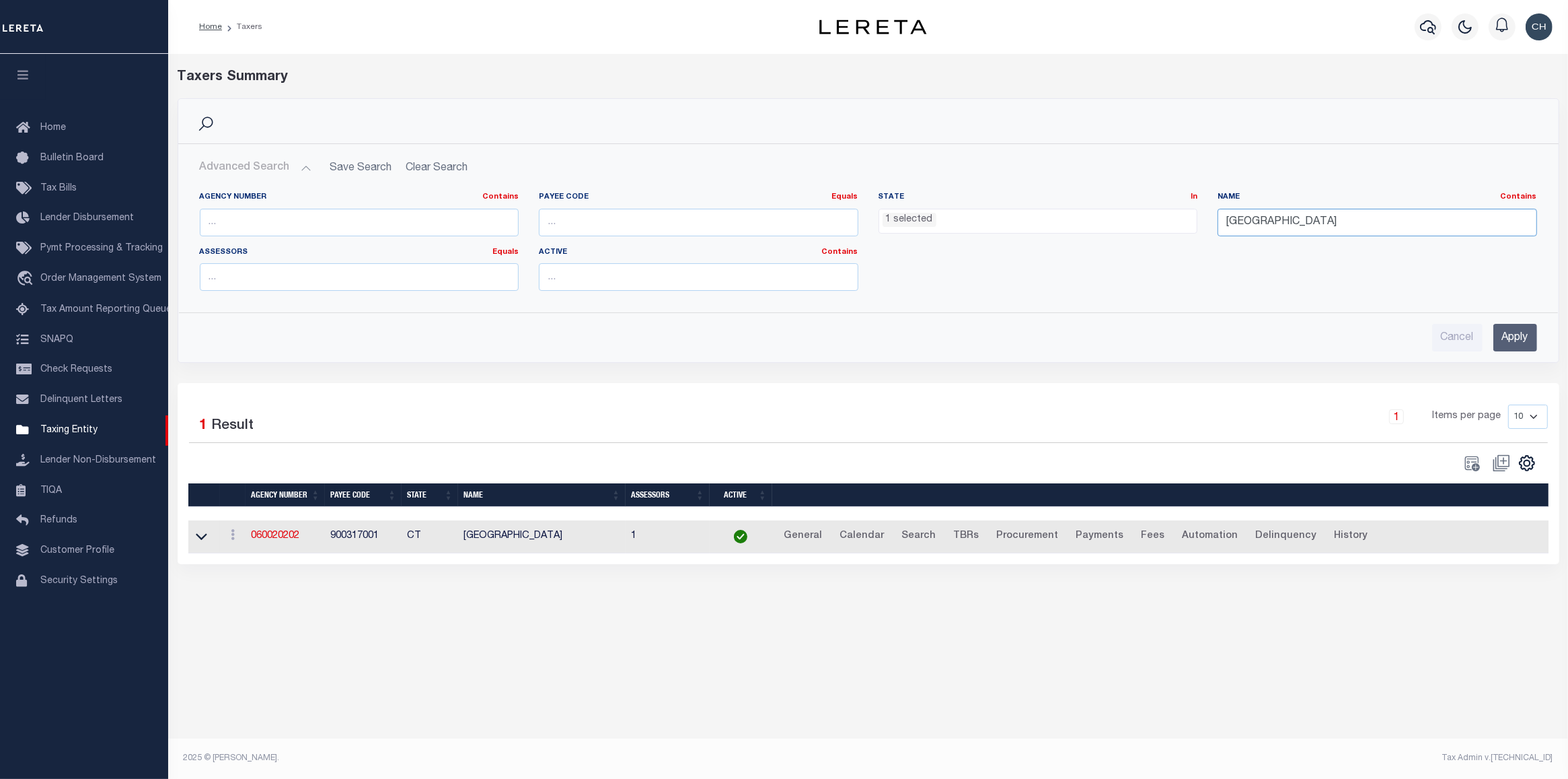
drag, startPoint x: 1329, startPoint y: 225, endPoint x: 1145, endPoint y: 222, distance: 184.0
click at [1145, 222] on div "Agency Number Contains Contains Is Payee Code Equals Equals Is Not Equal To Is …" at bounding box center [867, 246] width 1357 height 109
type input "fletwood boro"
click at [956, 220] on ul "1 selected" at bounding box center [1038, 218] width 318 height 19
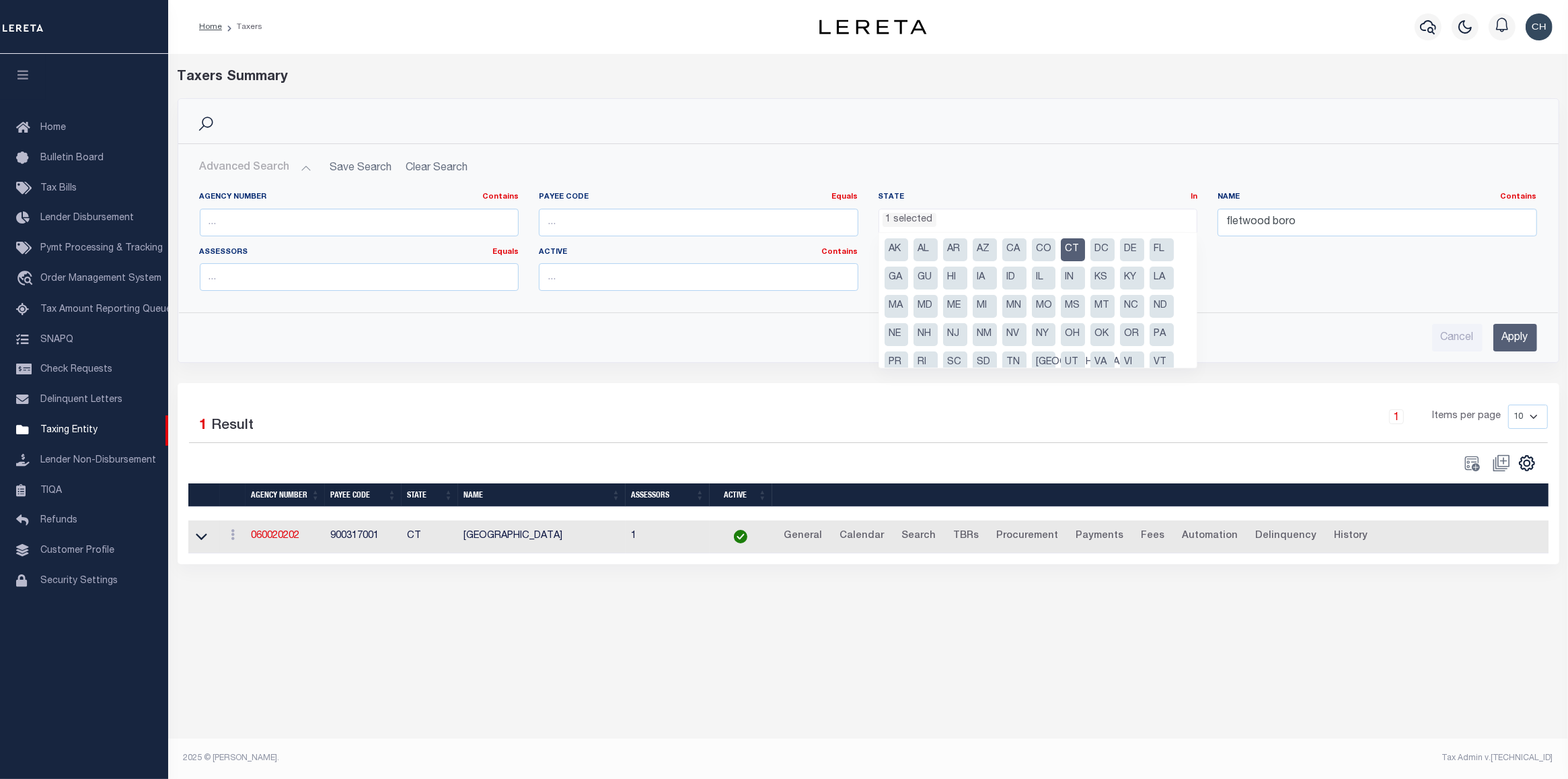
click at [1081, 251] on li "CT" at bounding box center [1072, 249] width 24 height 22
click at [1160, 337] on li "PA" at bounding box center [1161, 334] width 24 height 22
select select "PA"
click at [1508, 346] on input "Apply" at bounding box center [1514, 338] width 44 height 27
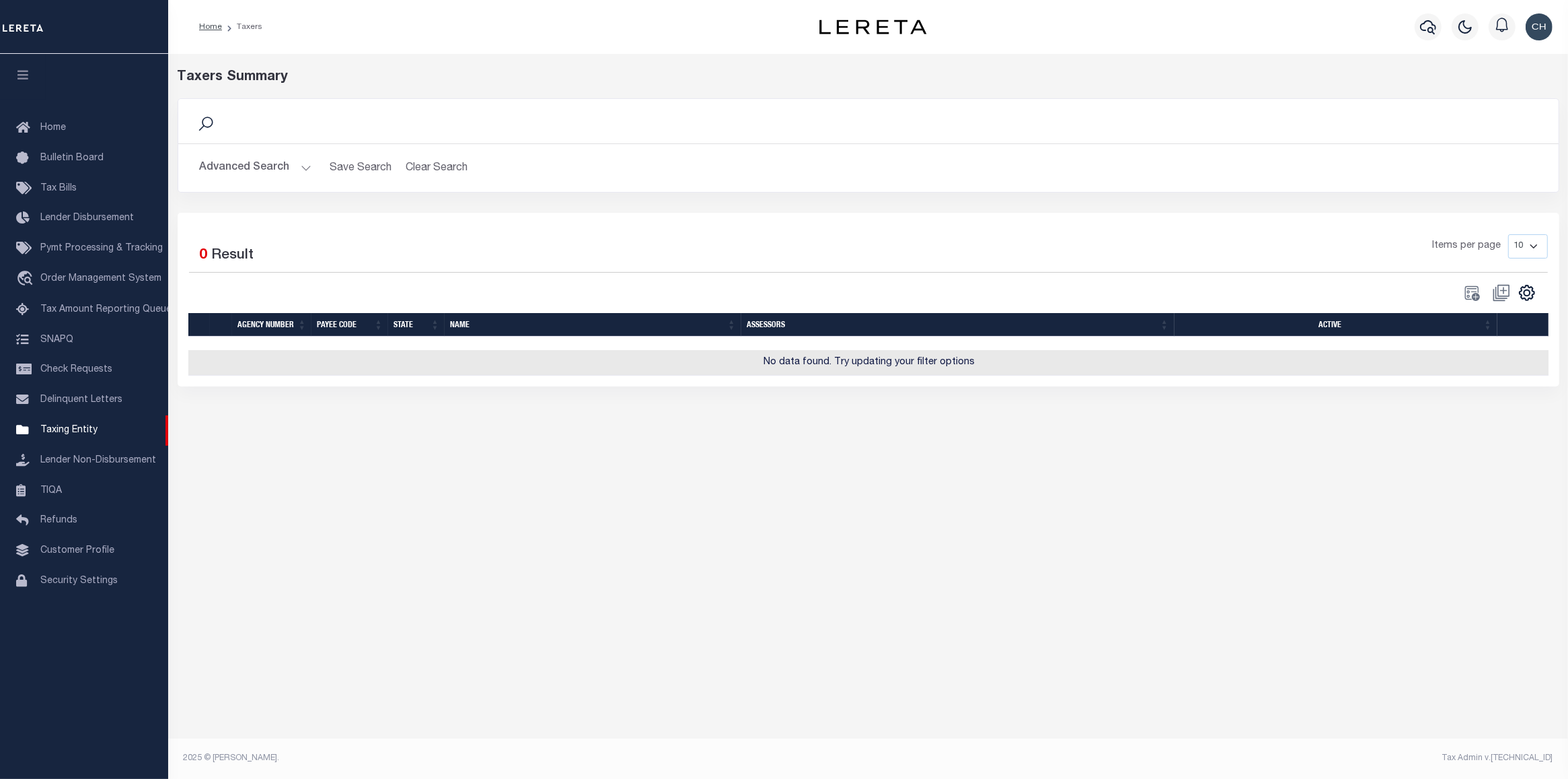
click at [253, 170] on button "Advanced Search" at bounding box center [256, 168] width 111 height 26
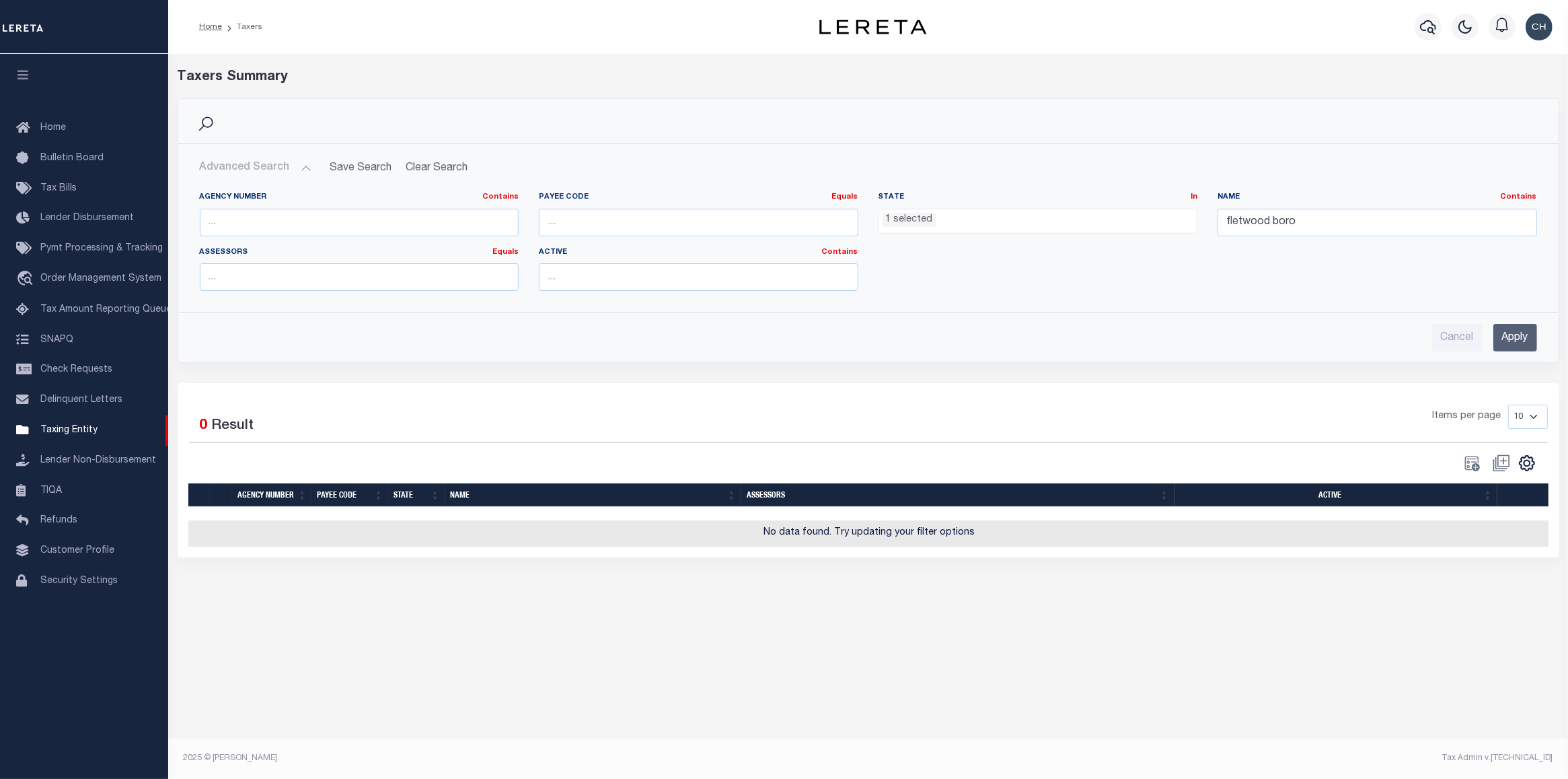
click at [1054, 216] on ul "1 selected" at bounding box center [1038, 218] width 318 height 19
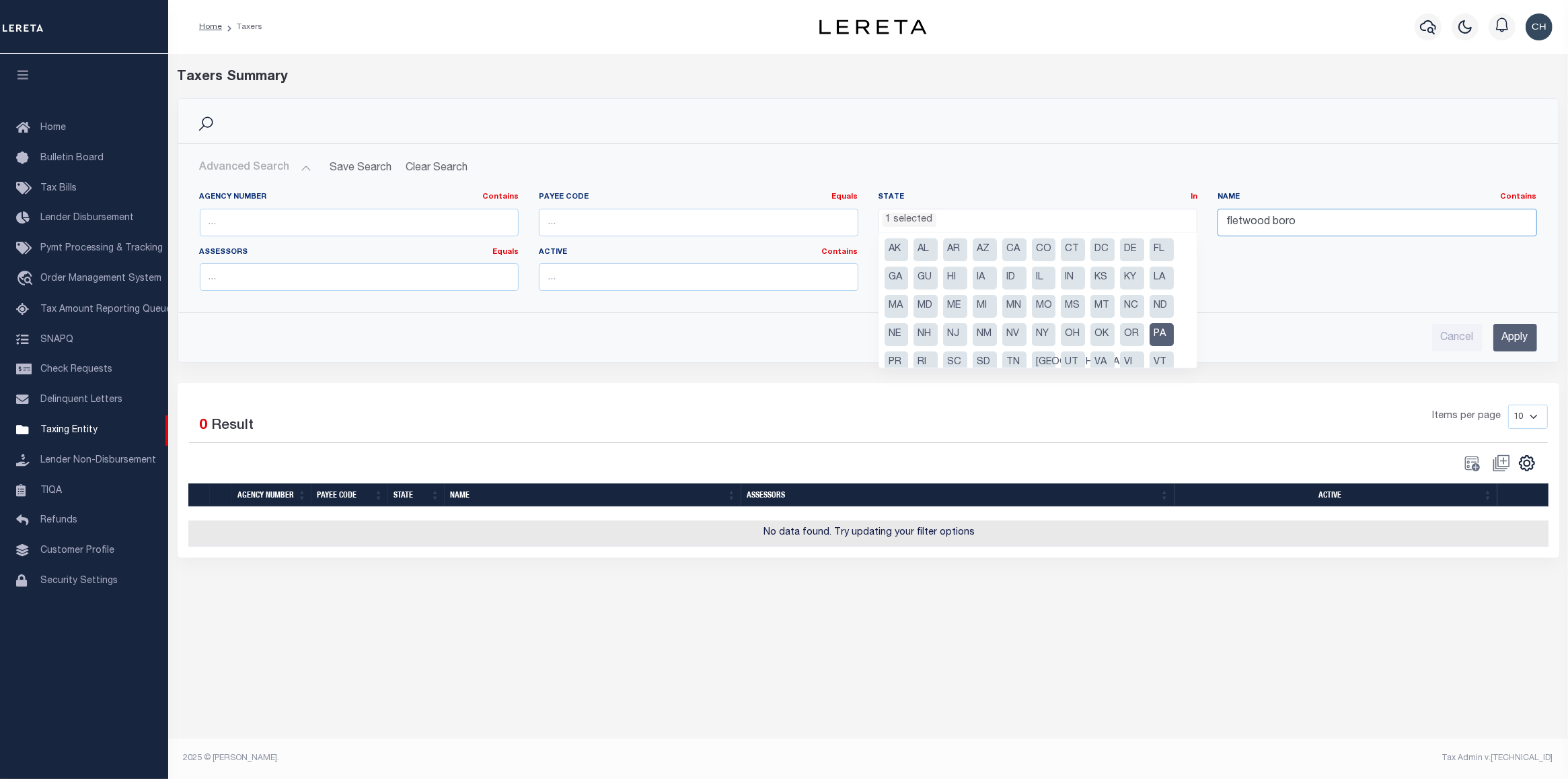
click at [1237, 225] on input "fletwood boro" at bounding box center [1377, 223] width 319 height 27
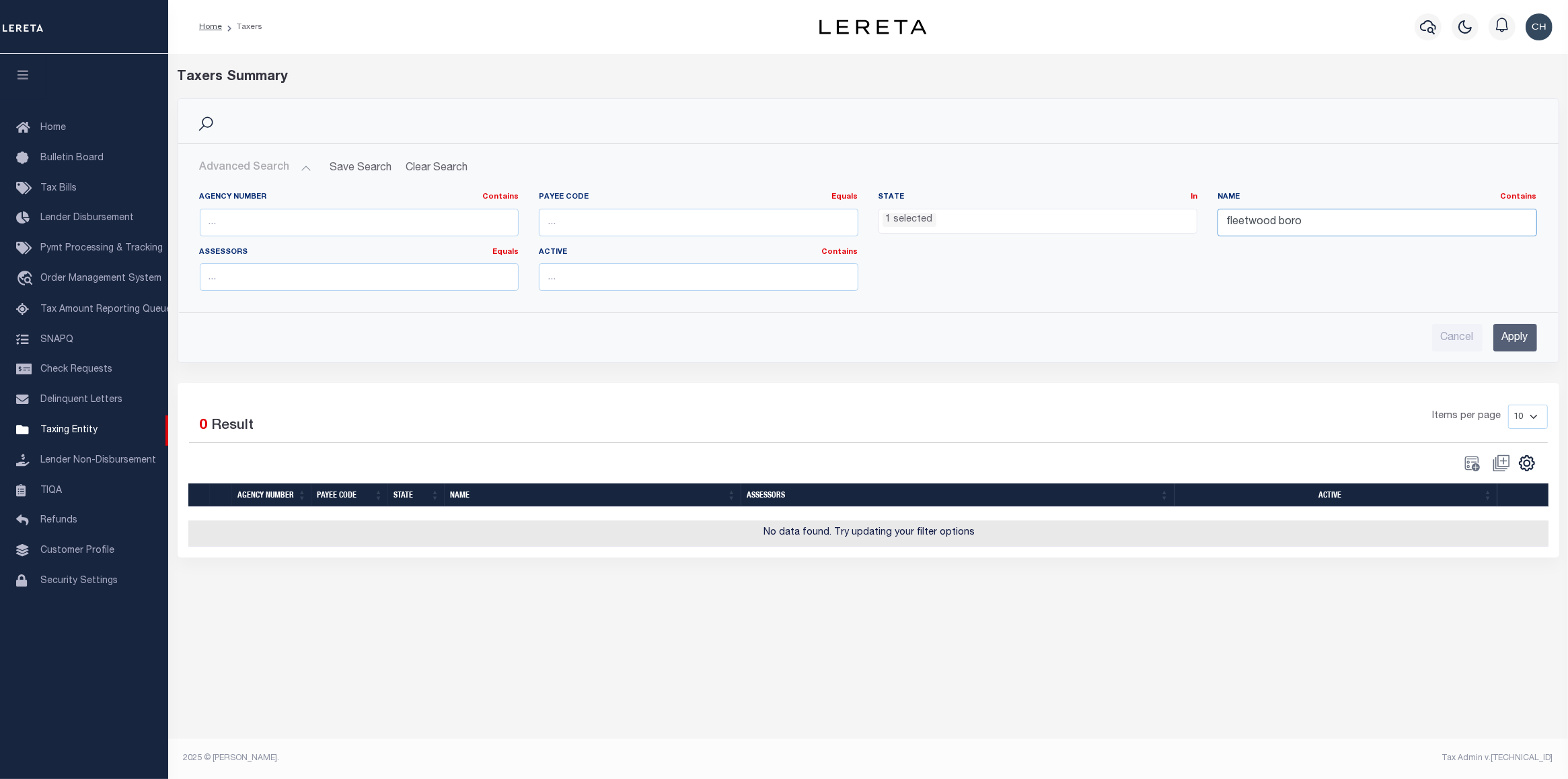
type input "fleetwood boro"
click at [1514, 334] on input "Apply" at bounding box center [1514, 338] width 44 height 27
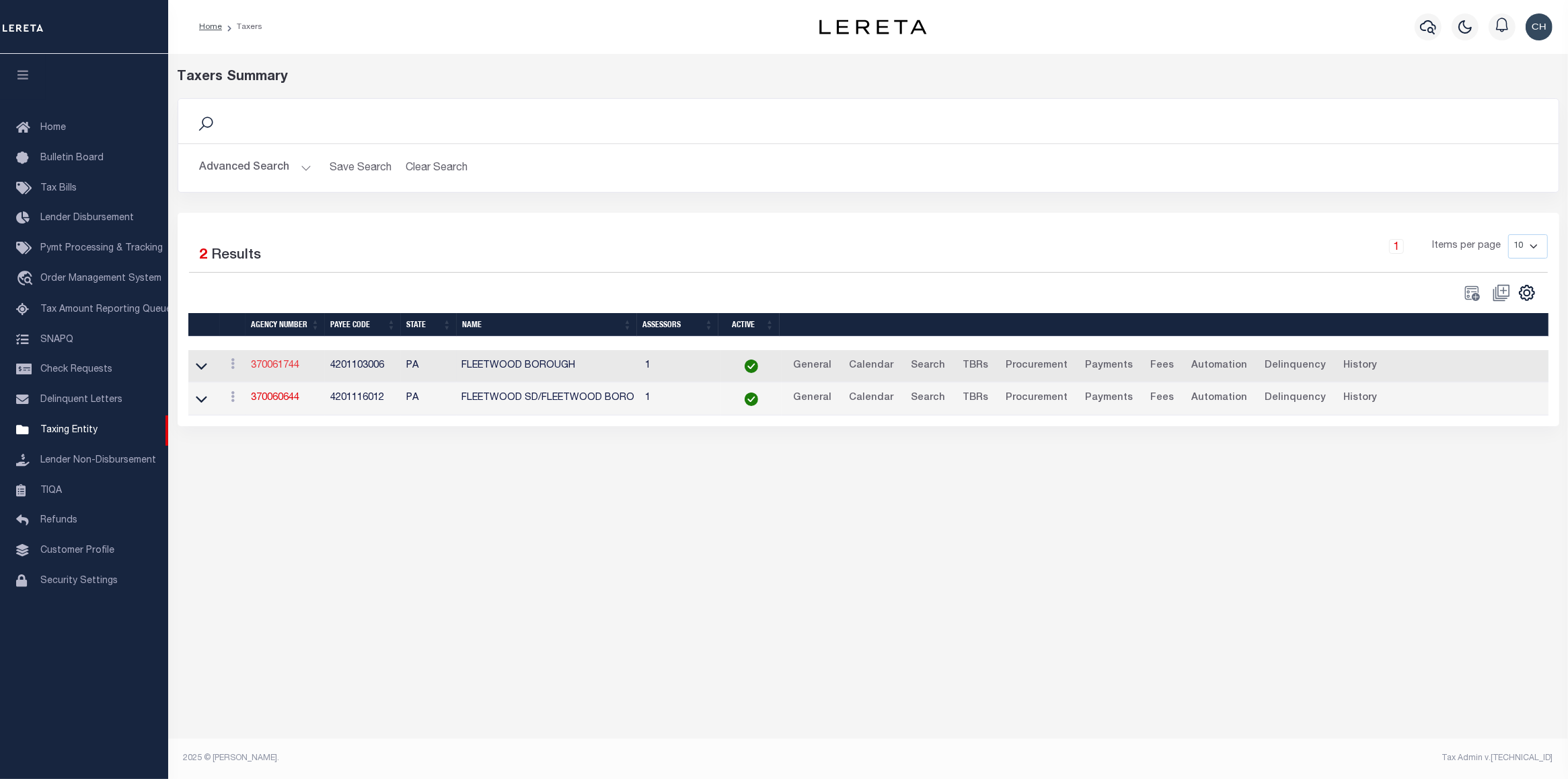
click at [263, 364] on link "370061744" at bounding box center [275, 365] width 49 height 10
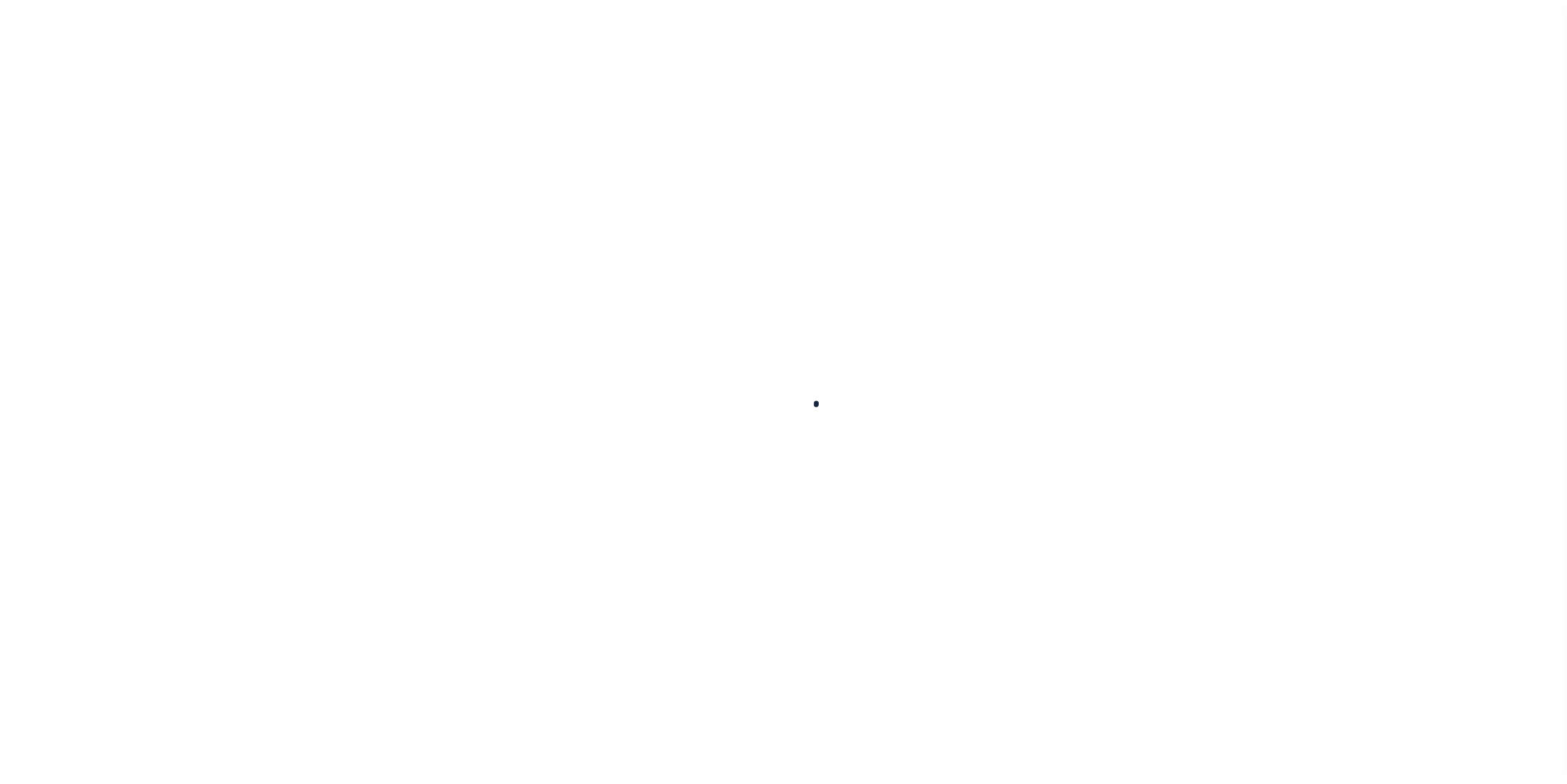
select select
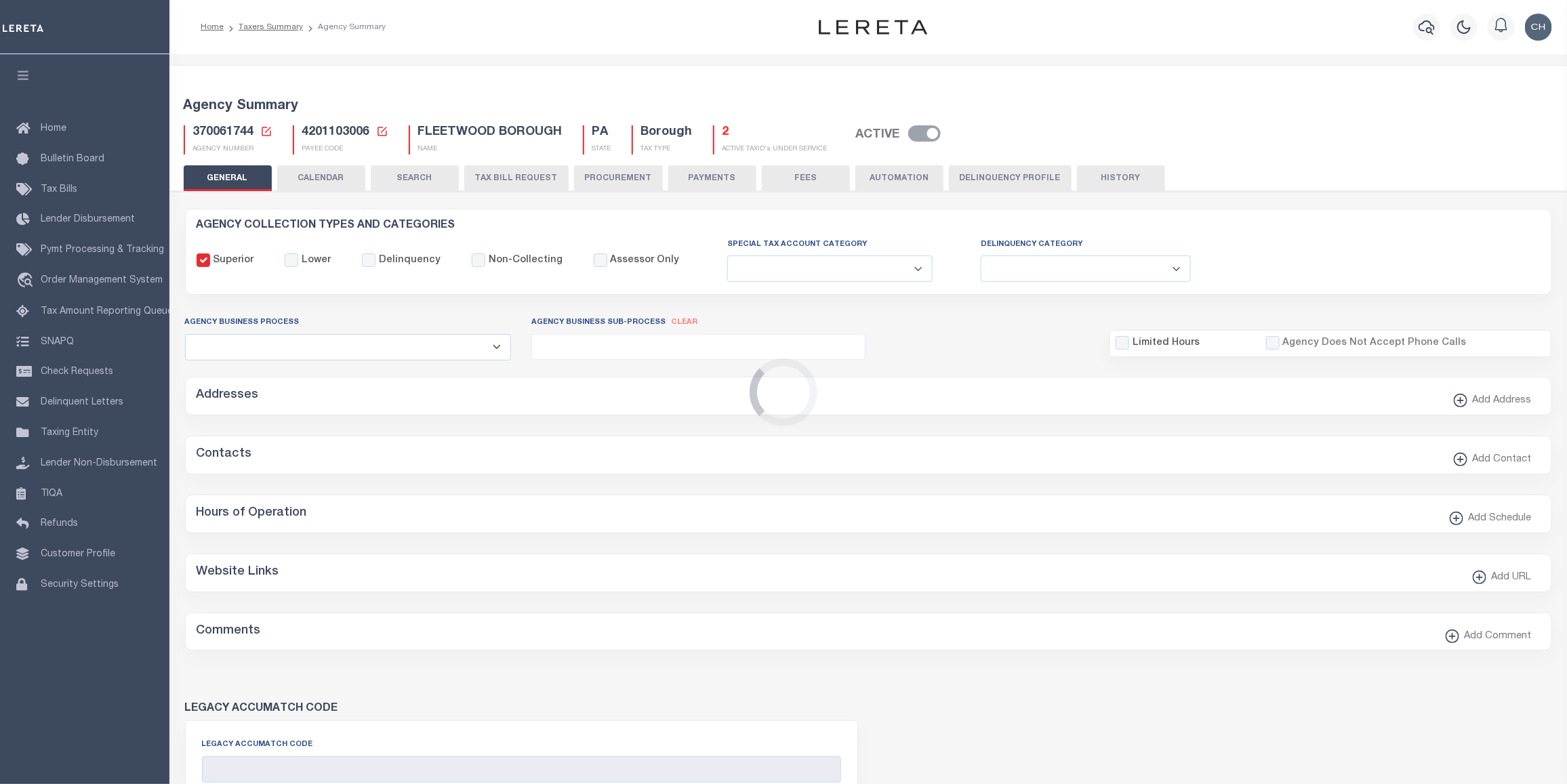
checkbox input "false"
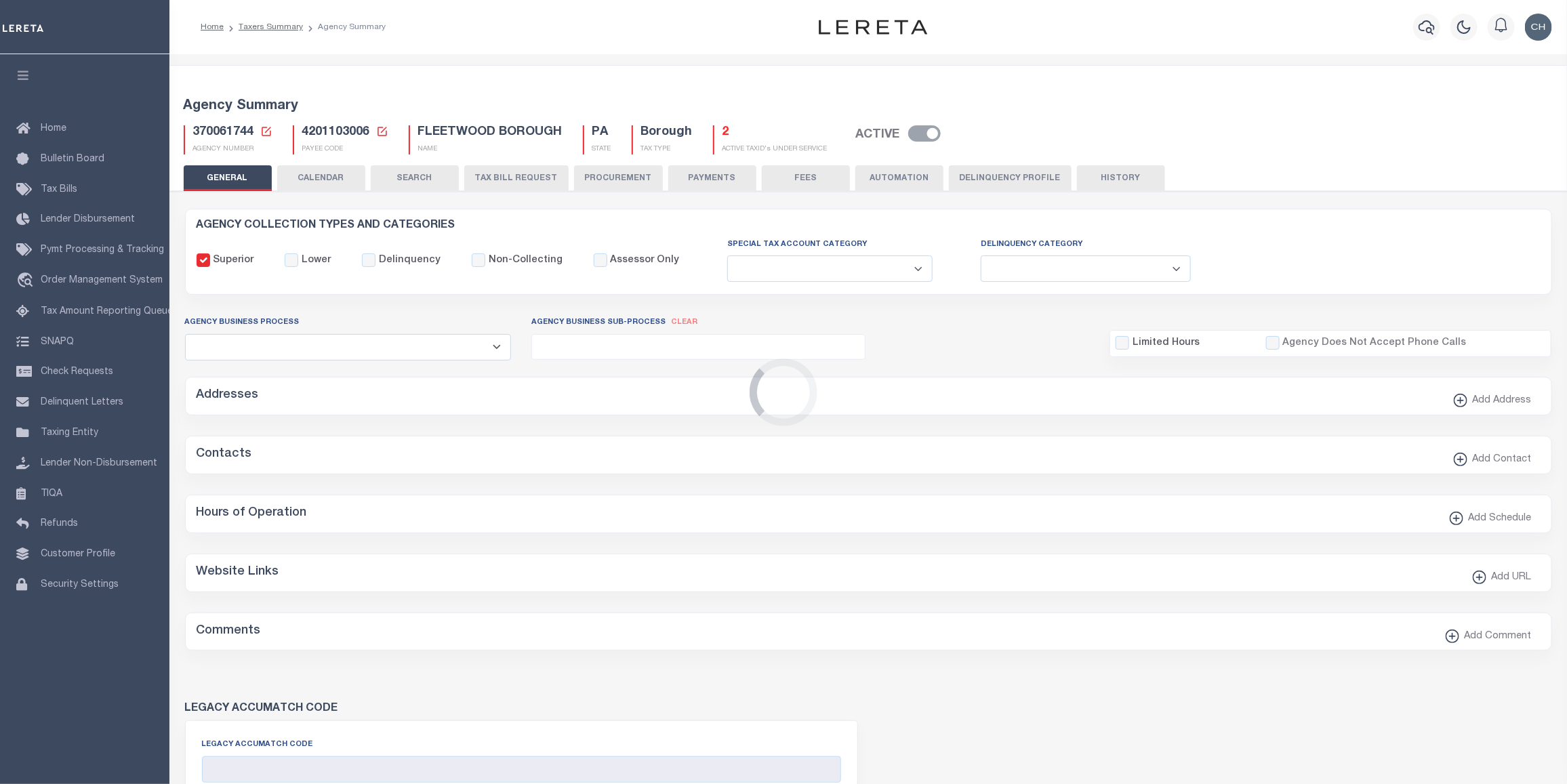
type input "4201103006"
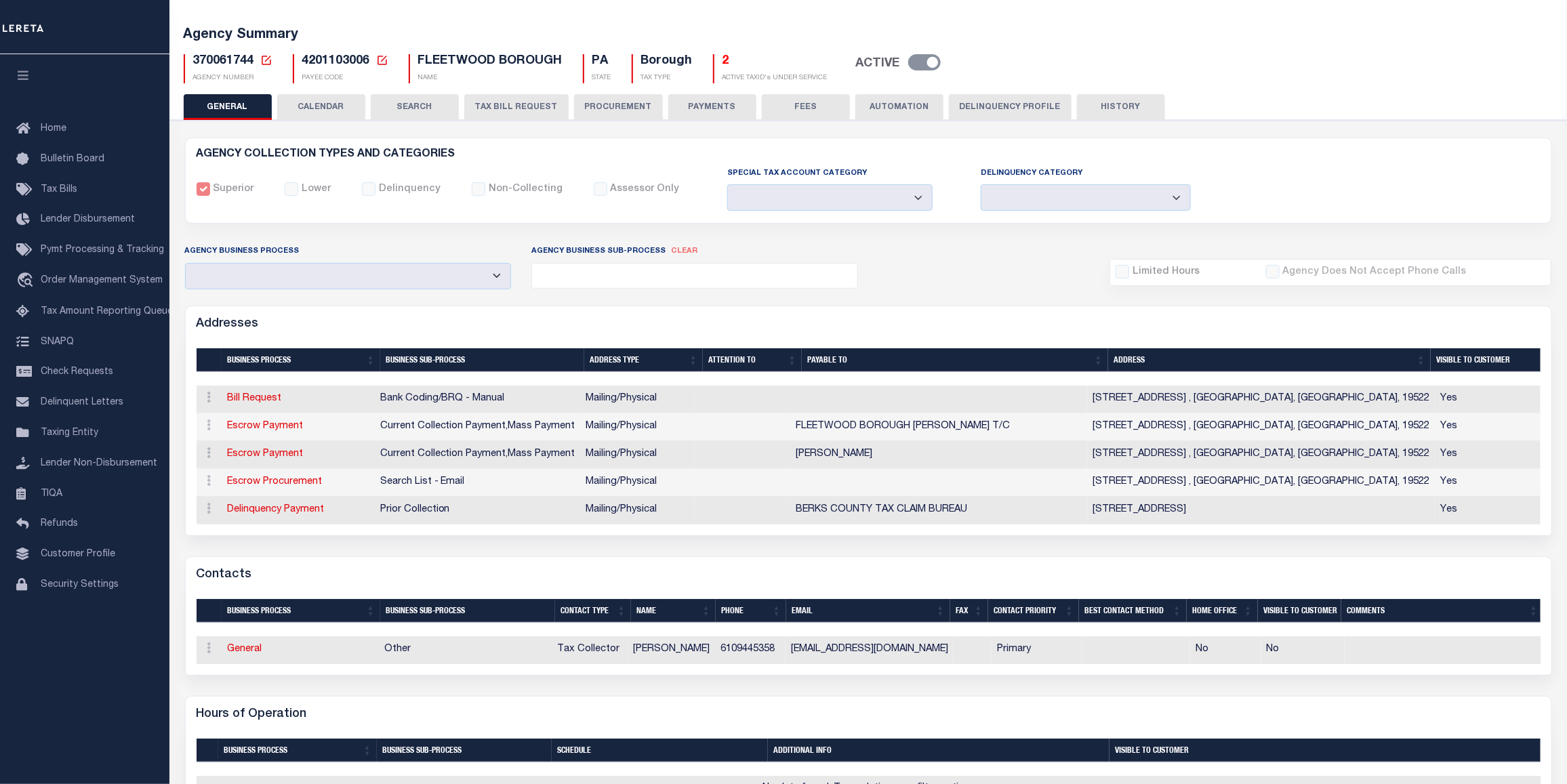
scroll to position [201, 0]
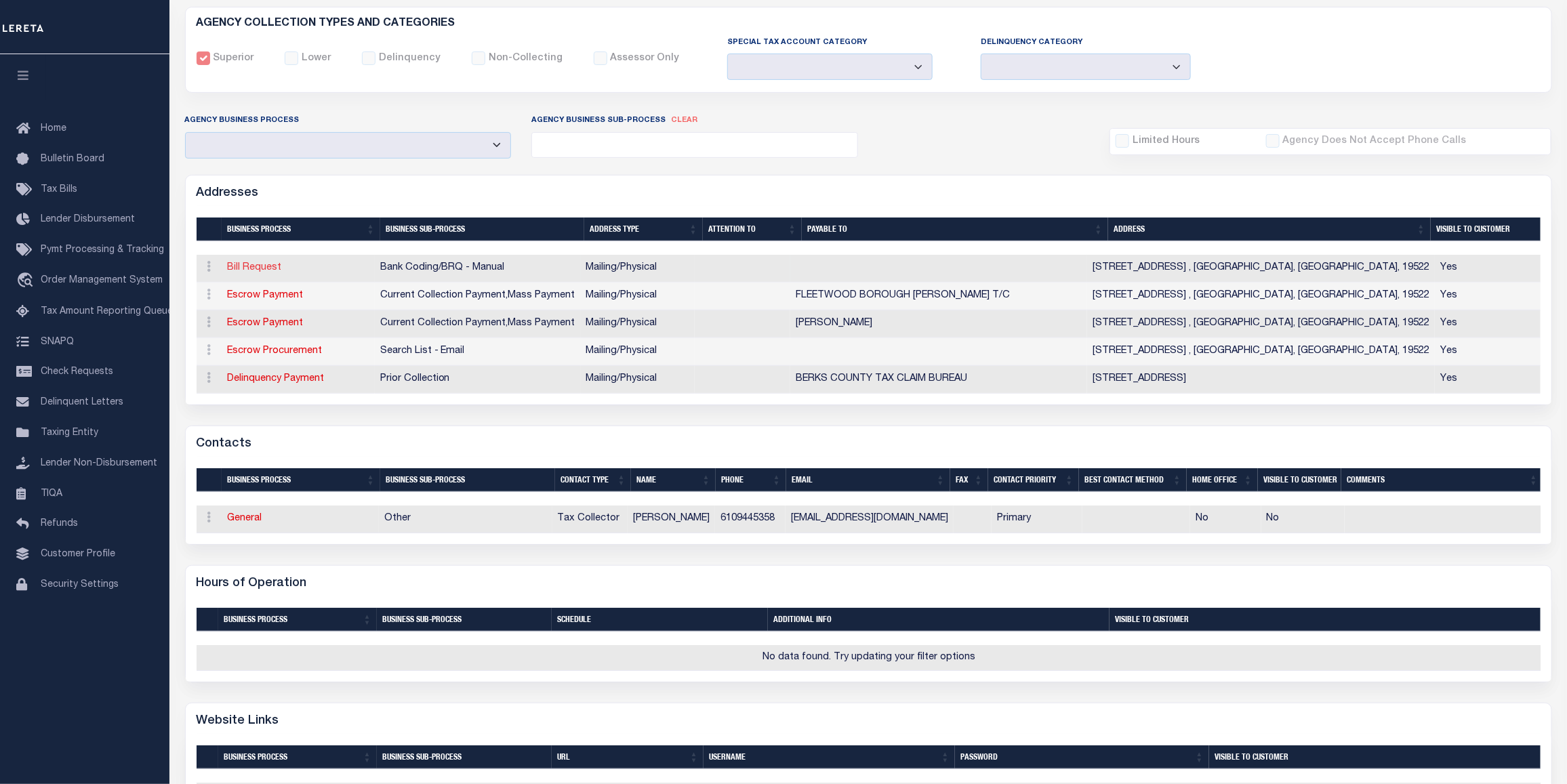
click at [265, 271] on link "Bill Request" at bounding box center [255, 267] width 54 height 10
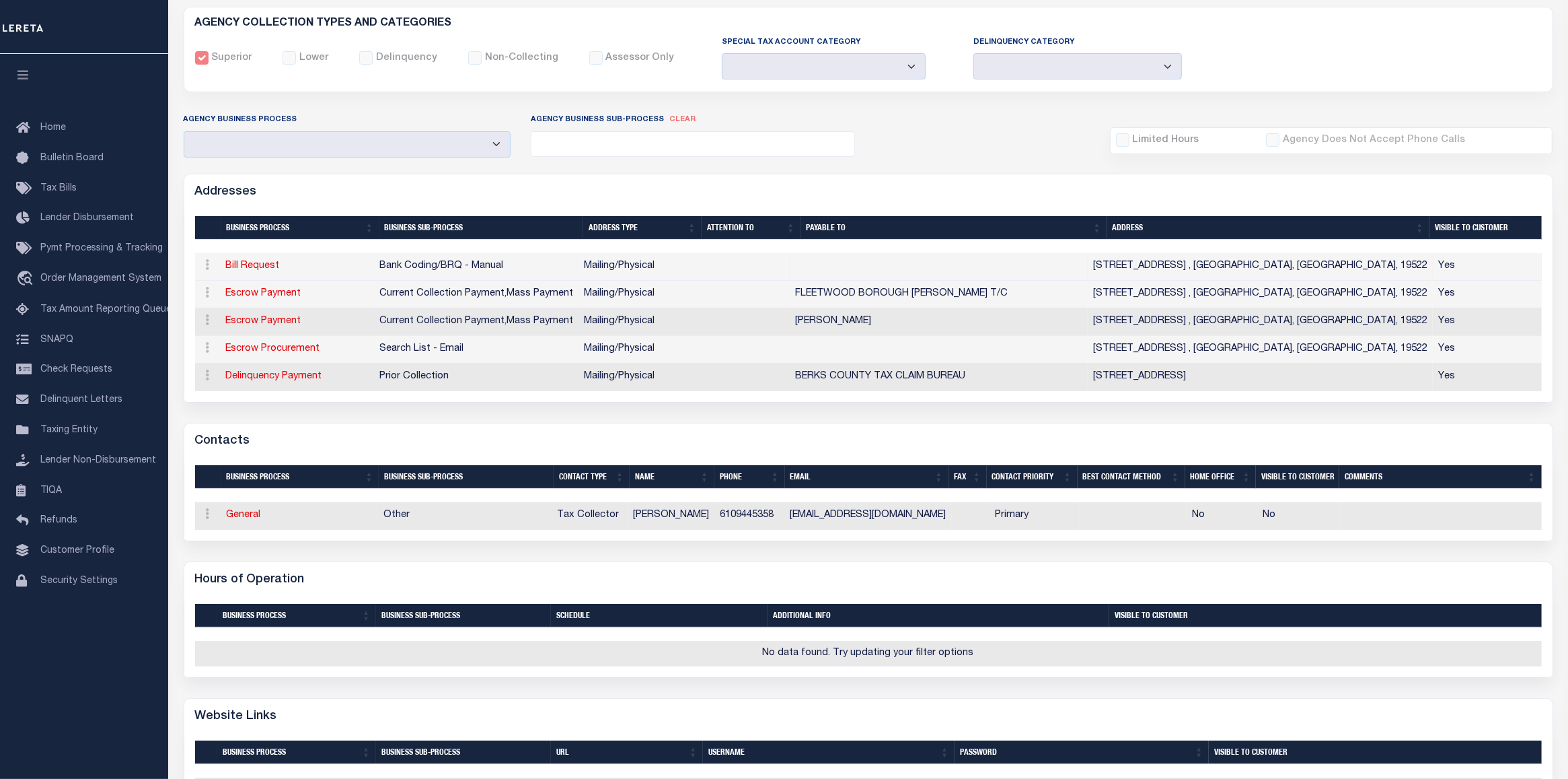
type input "78 BROOKFIELD DR."
type input "FLEETWOOD"
select select "PA"
type input "19522"
select select "5"
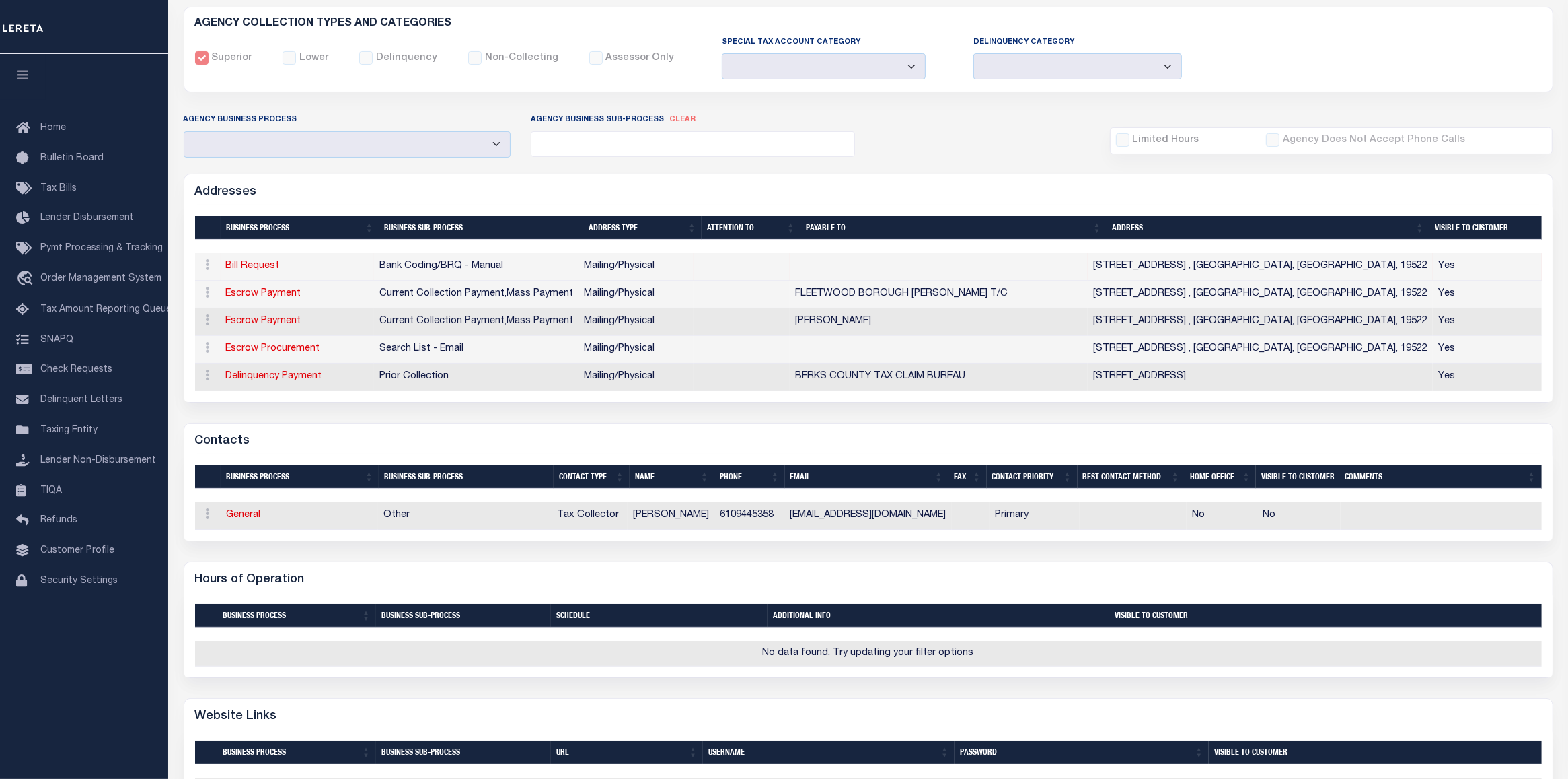
checkbox input "true"
select select "1"
select select "2"
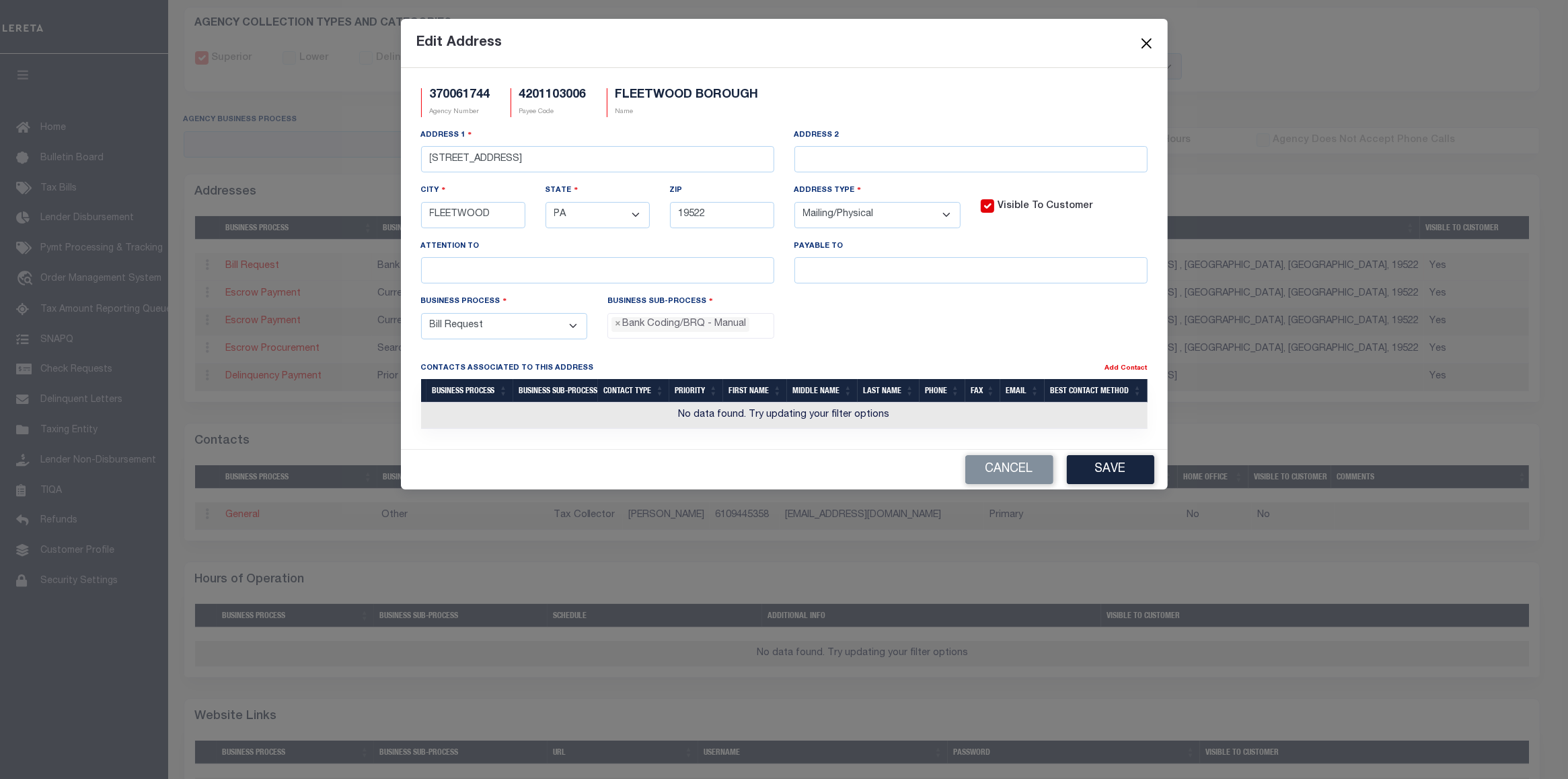
click at [1146, 46] on button "Close" at bounding box center [1146, 43] width 18 height 18
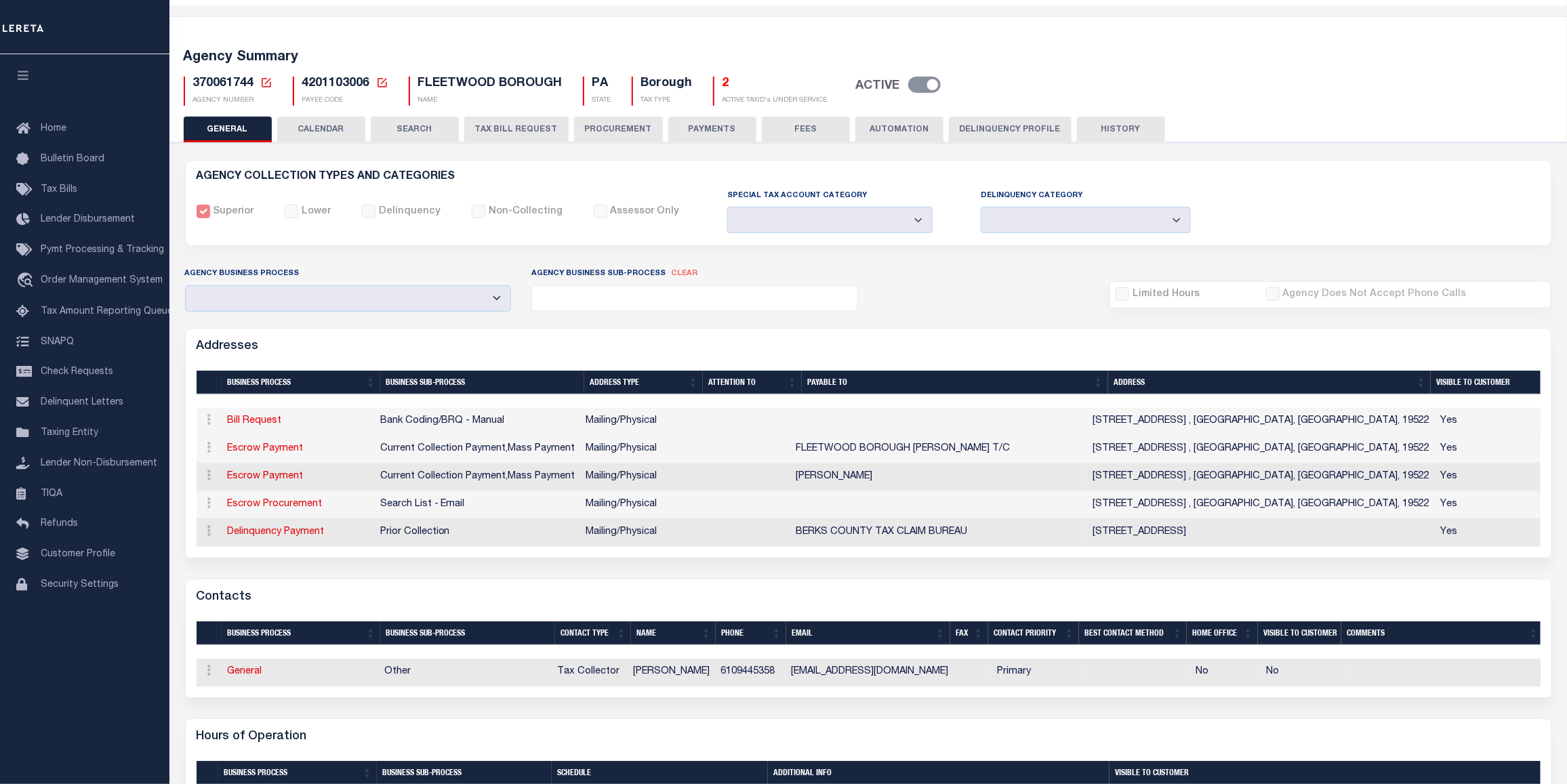
scroll to position [0, 0]
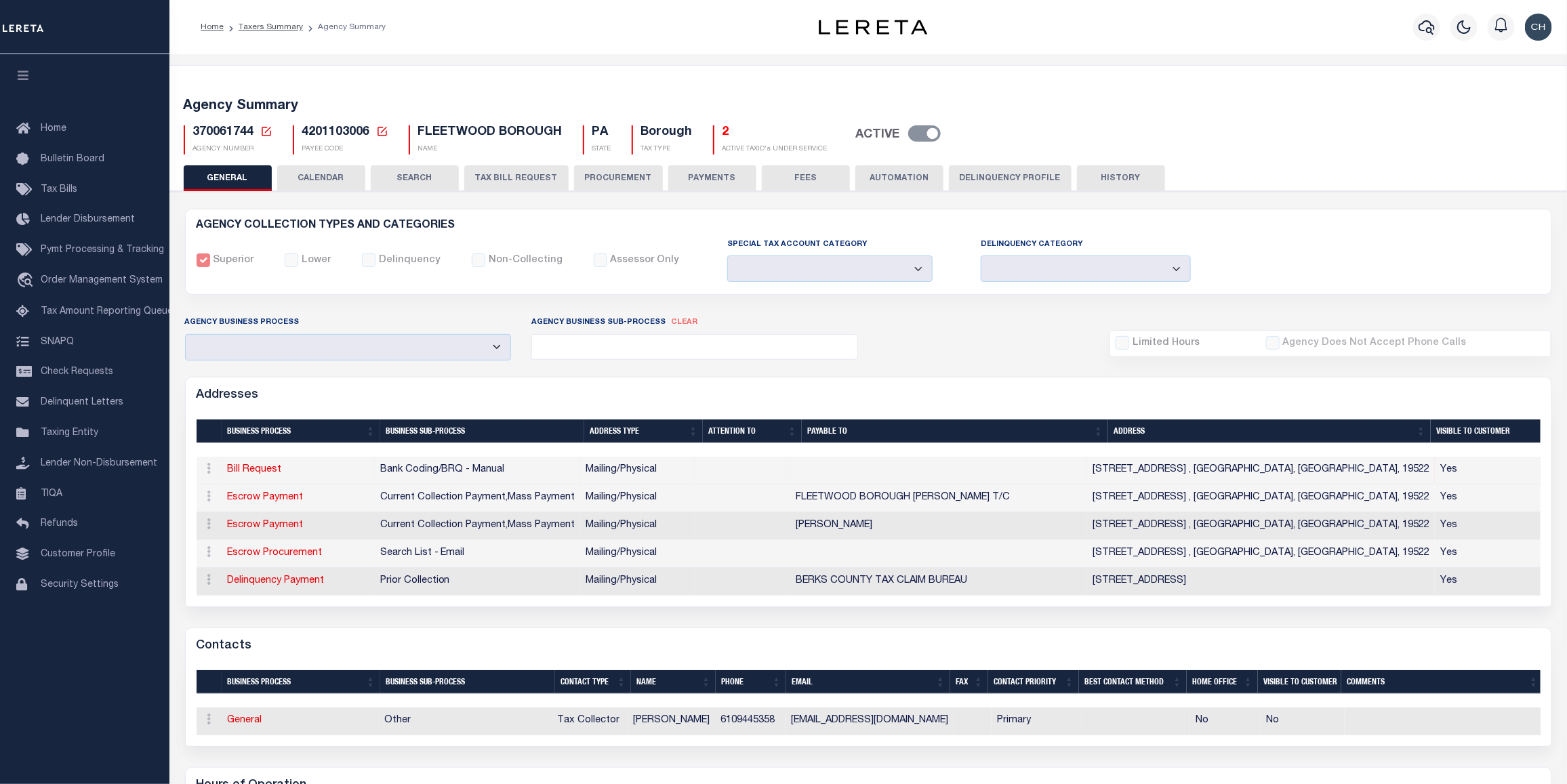
click at [601, 184] on button "PROCUREMENT" at bounding box center [618, 178] width 88 height 26
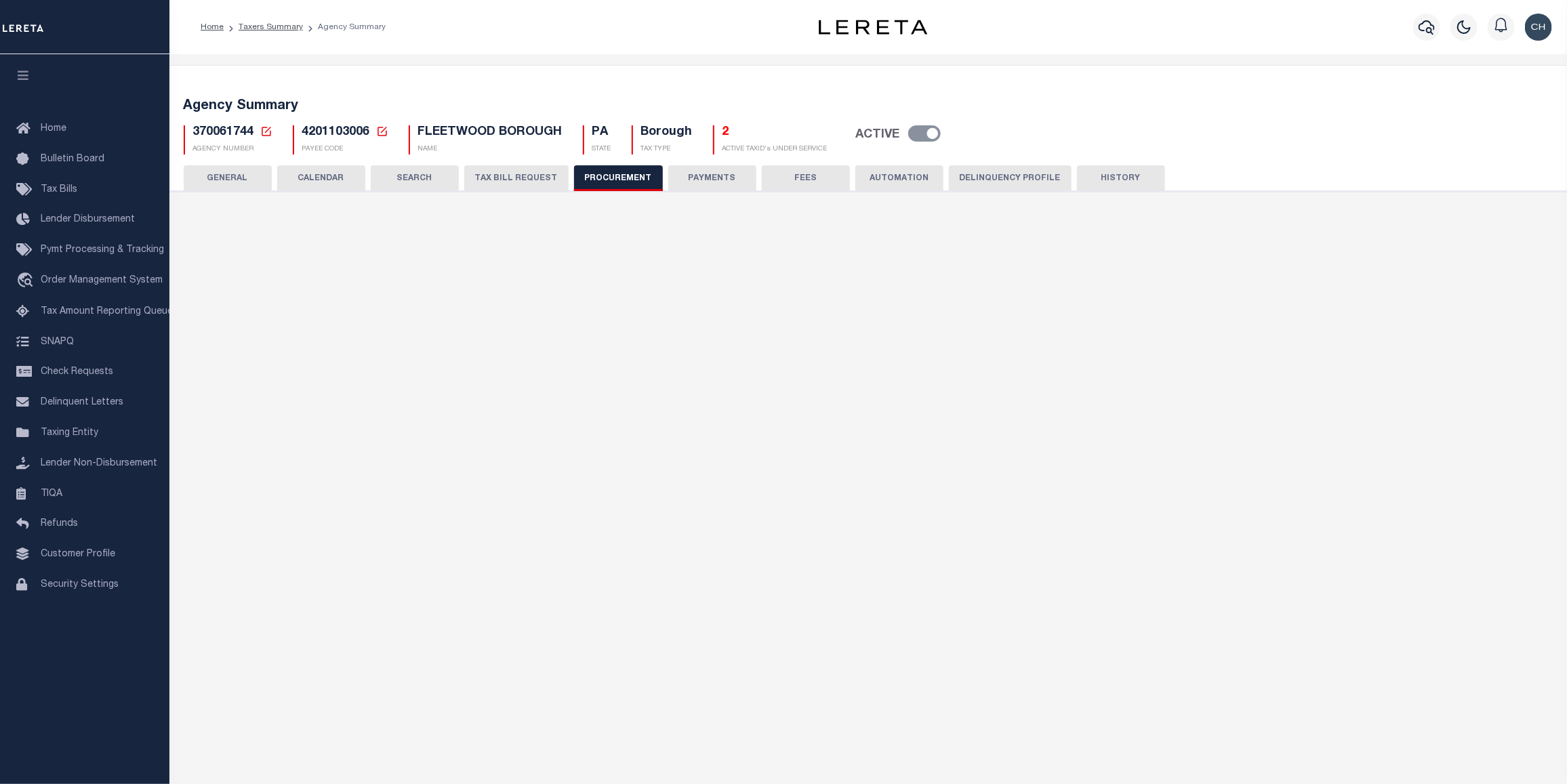
type input "$10,000"
select select "6"
select select "3"
checkbox input "true"
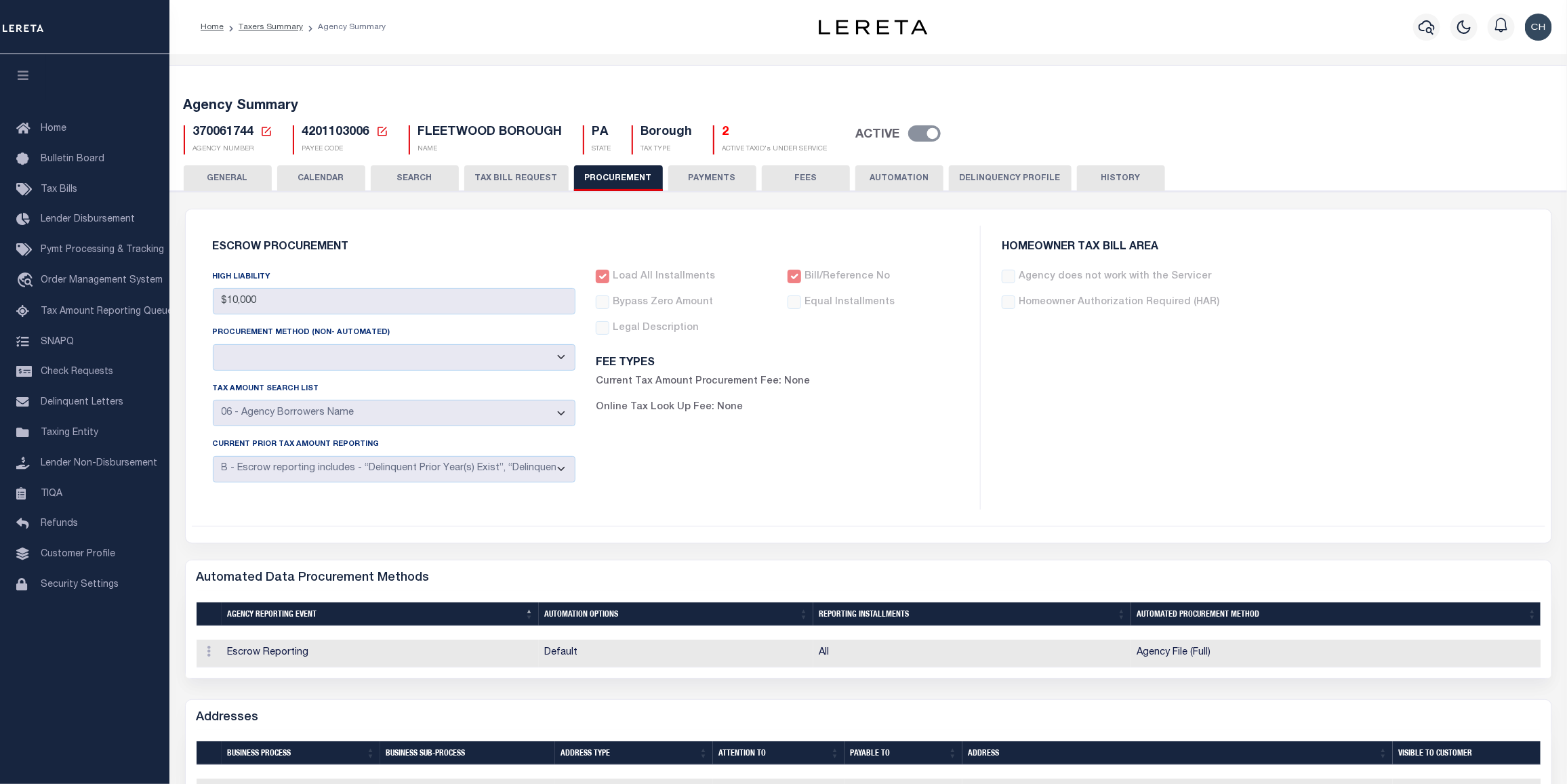
click at [234, 177] on button "GENERAL" at bounding box center [228, 178] width 88 height 26
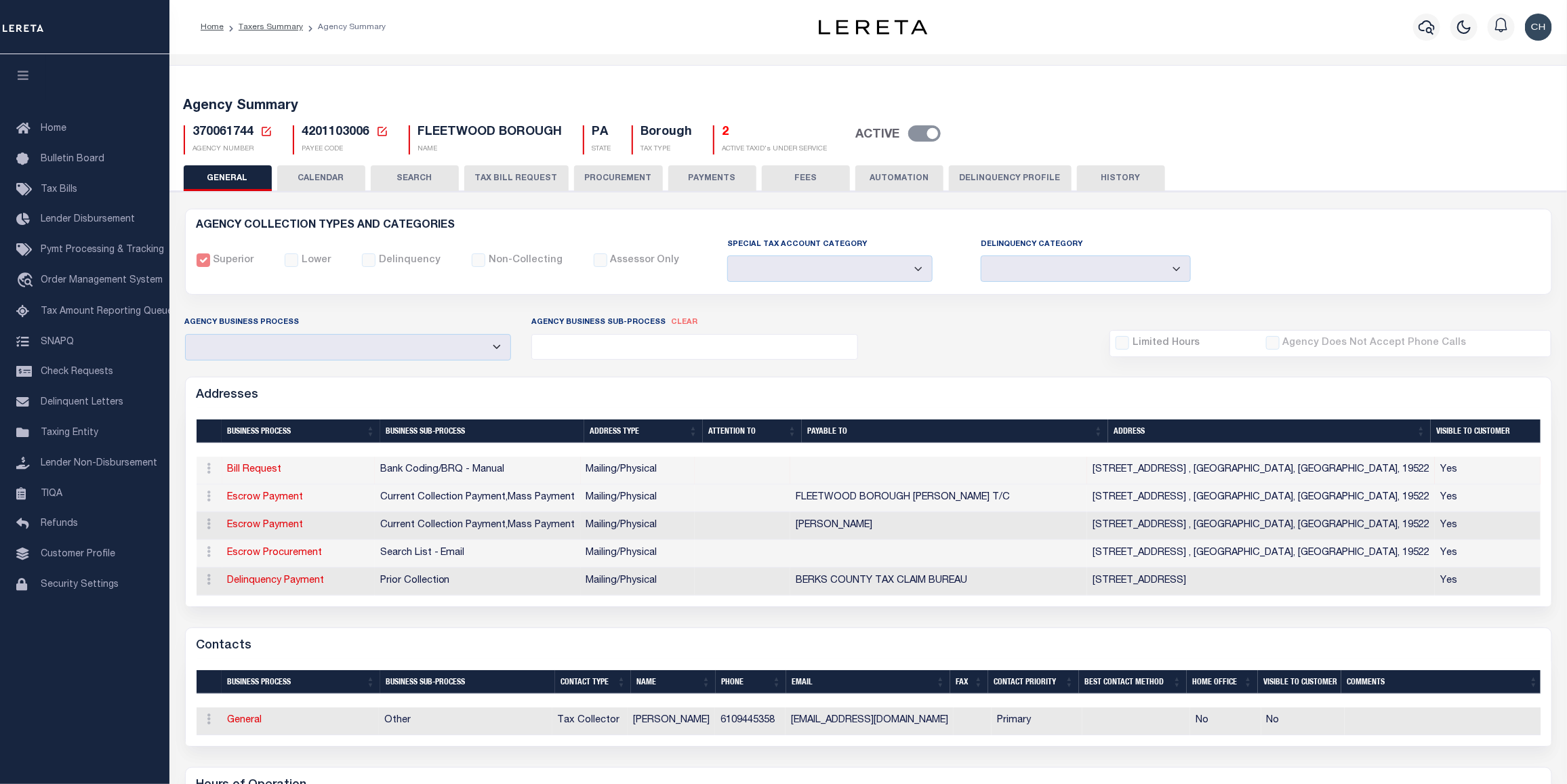
click at [793, 181] on button "FEES" at bounding box center [806, 178] width 88 height 26
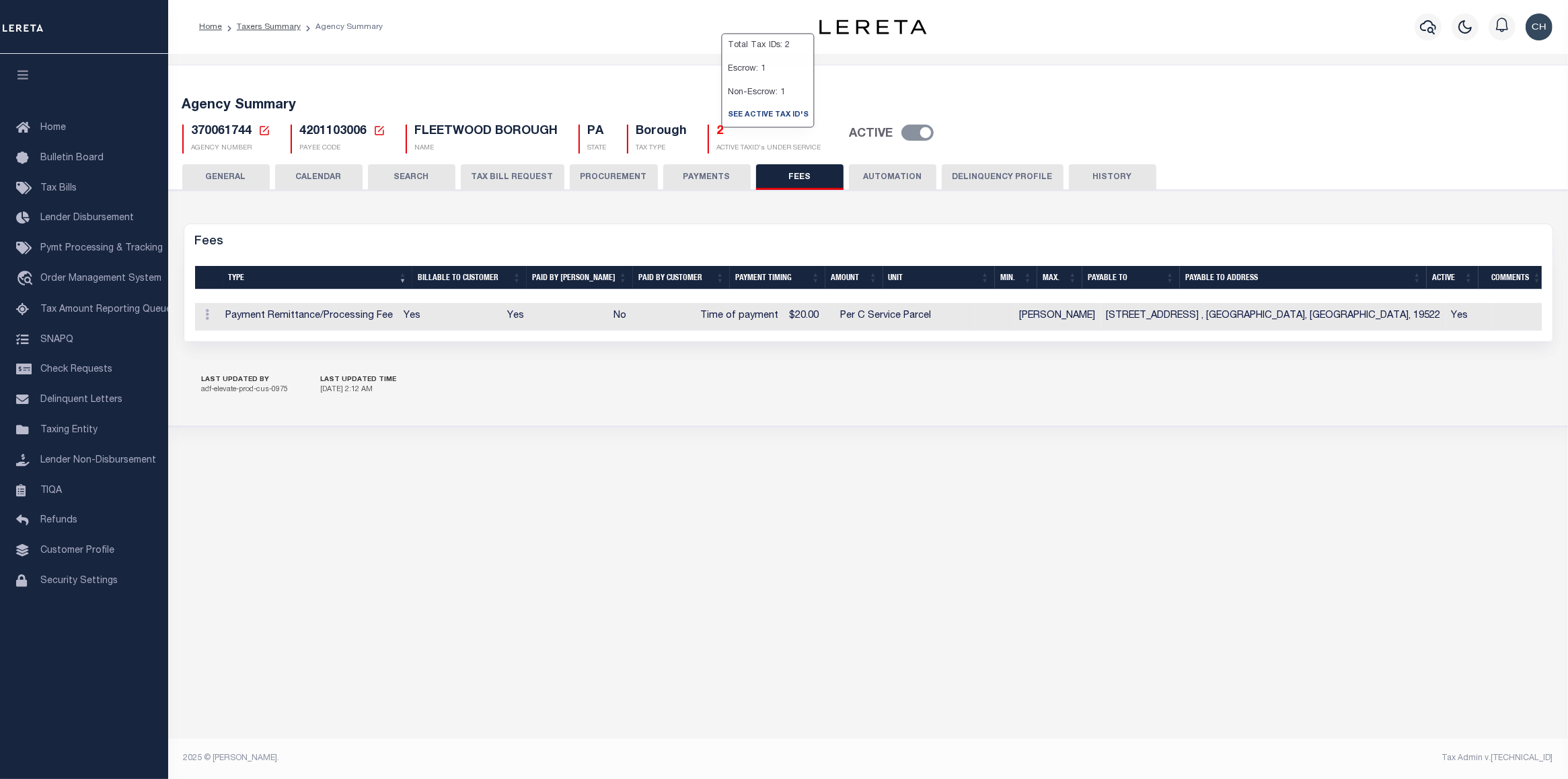
click at [721, 135] on h5 "2" at bounding box center [769, 132] width 104 height 15
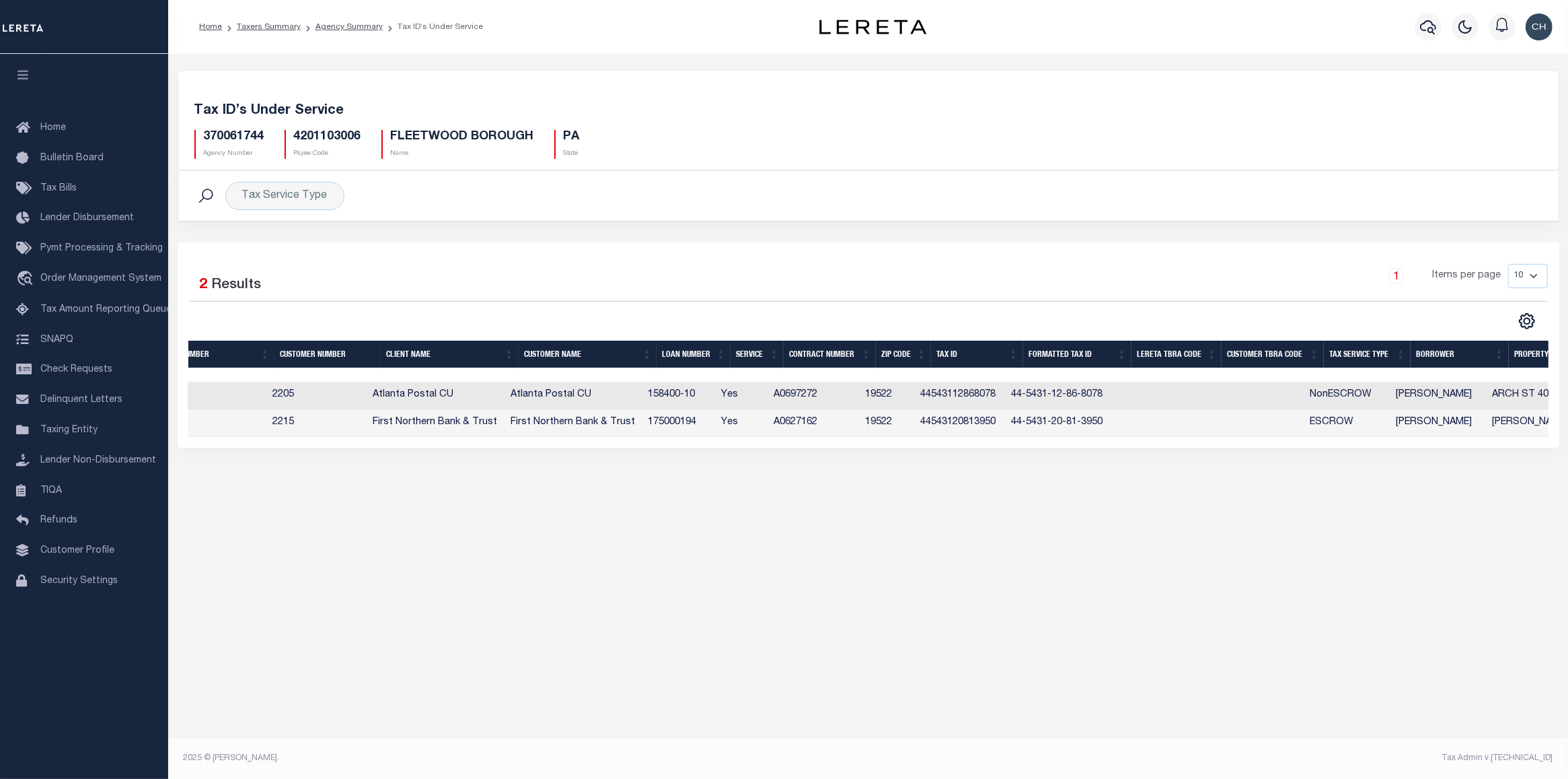
scroll to position [0, 120]
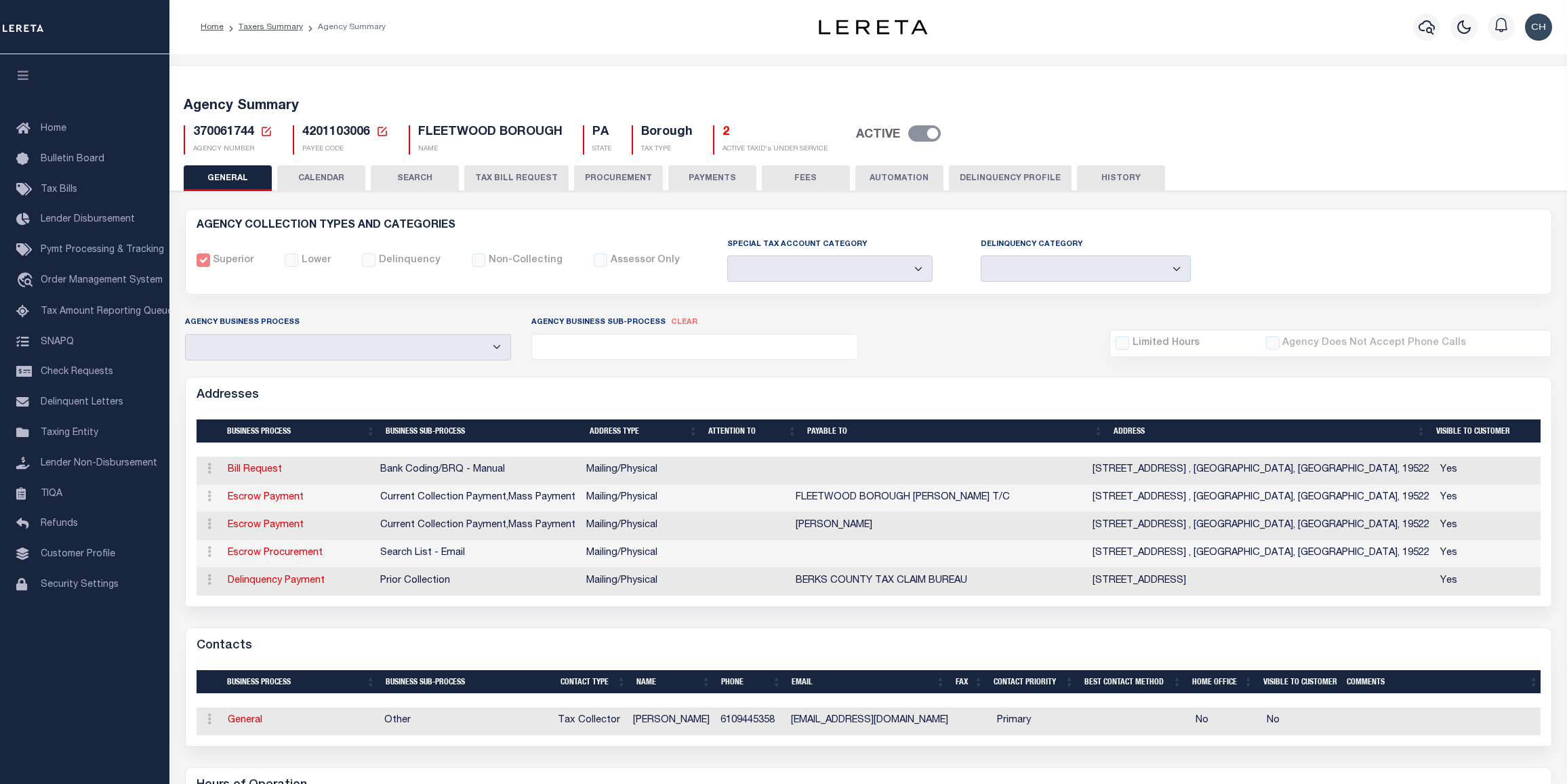
select select
click at [317, 177] on button "CALENDAR" at bounding box center [321, 178] width 88 height 26
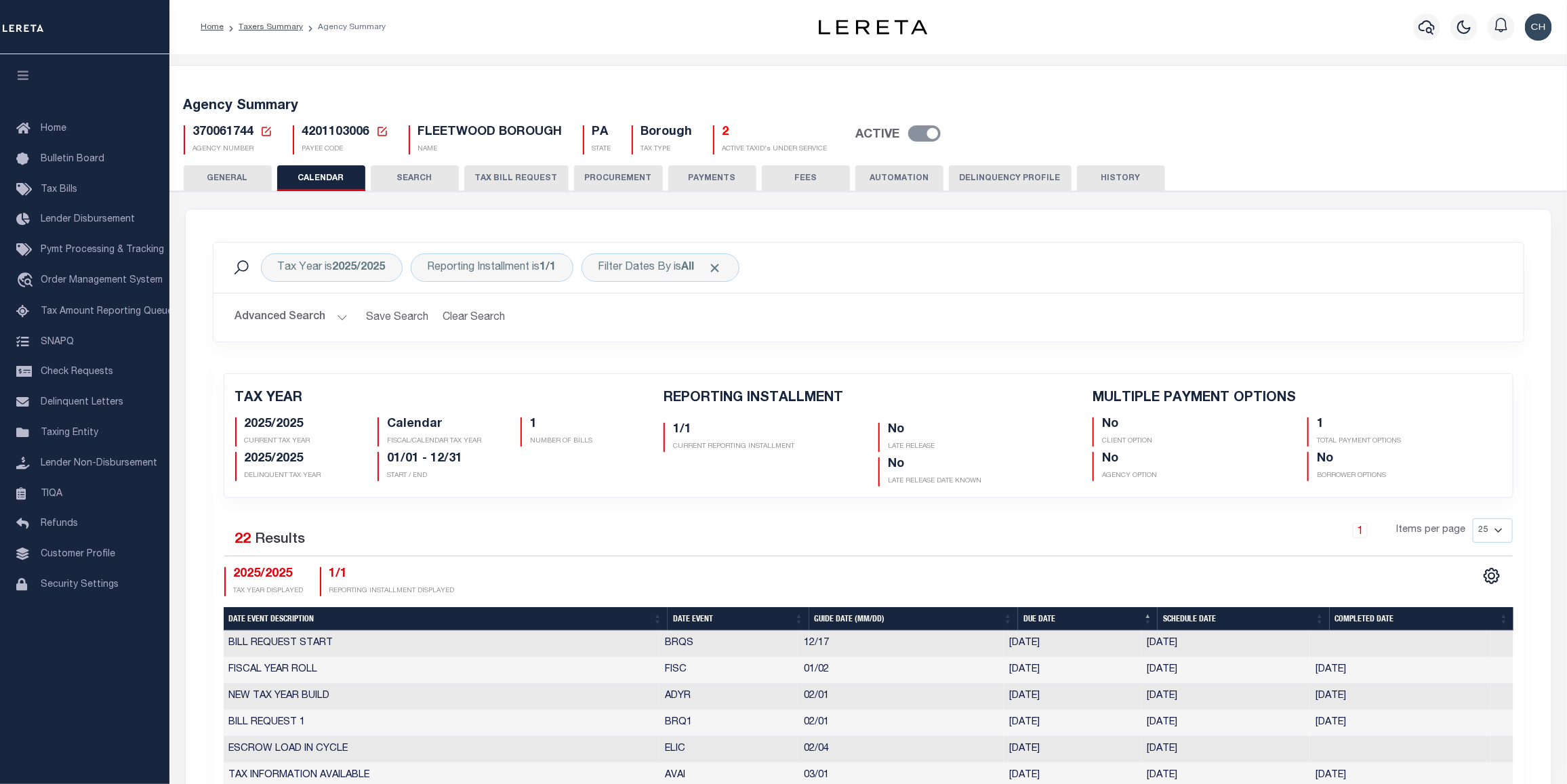
checkbox input "false"
type input "1"
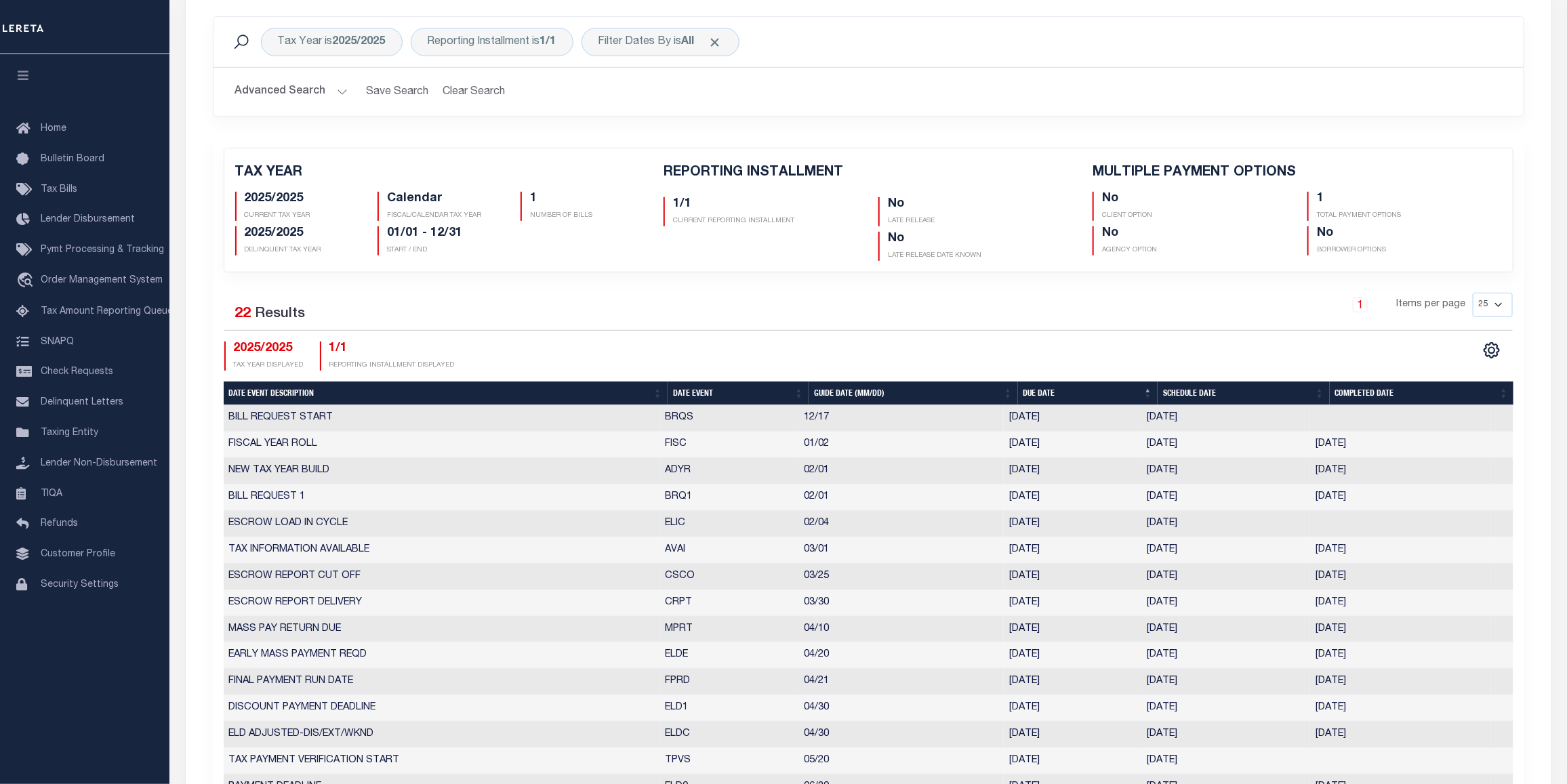
scroll to position [177, 0]
